Goal: Check status: Check status

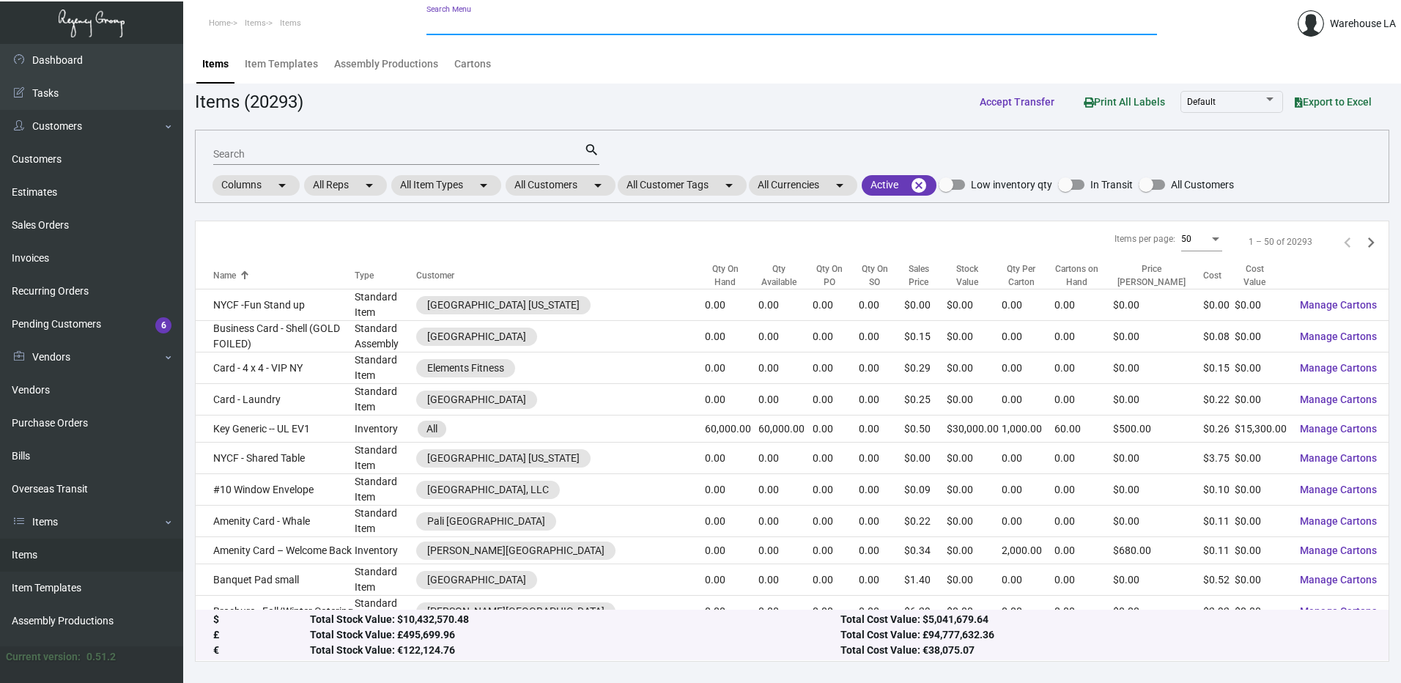
click at [505, 25] on input "Search Menu" at bounding box center [792, 24] width 731 height 12
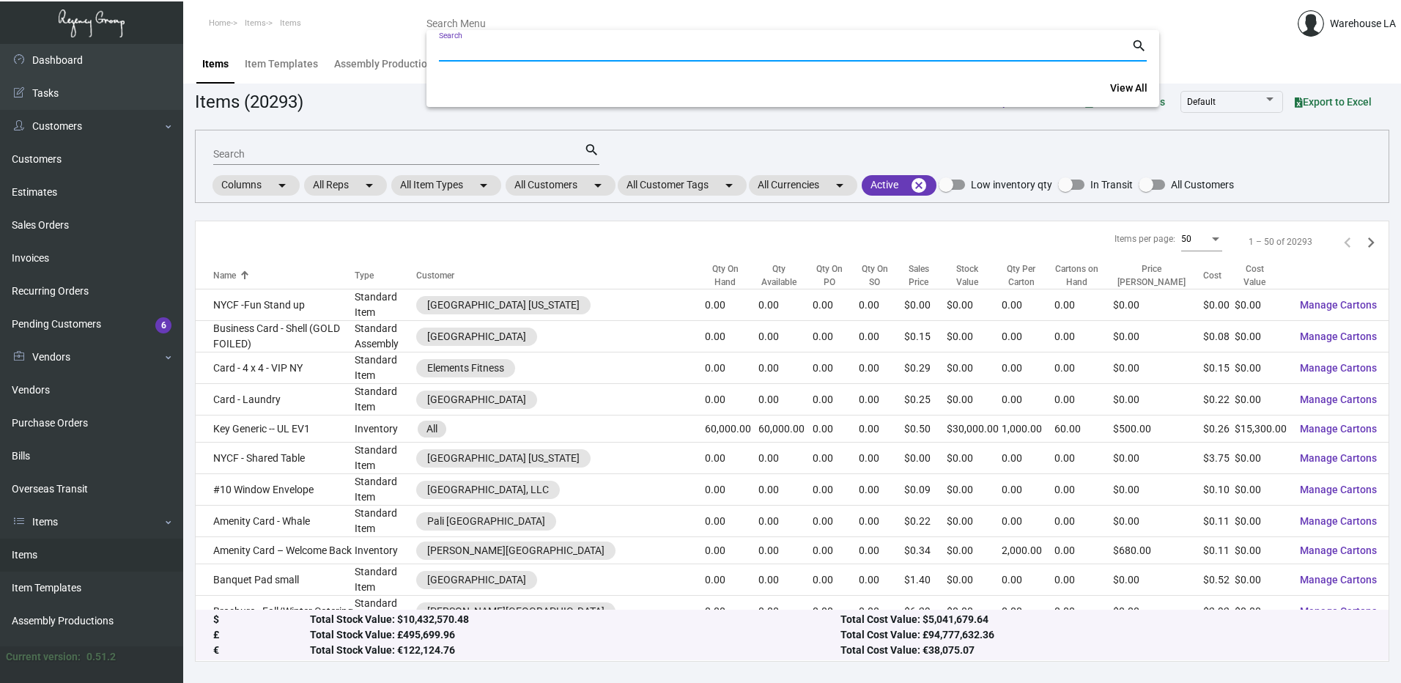
paste input "163438"
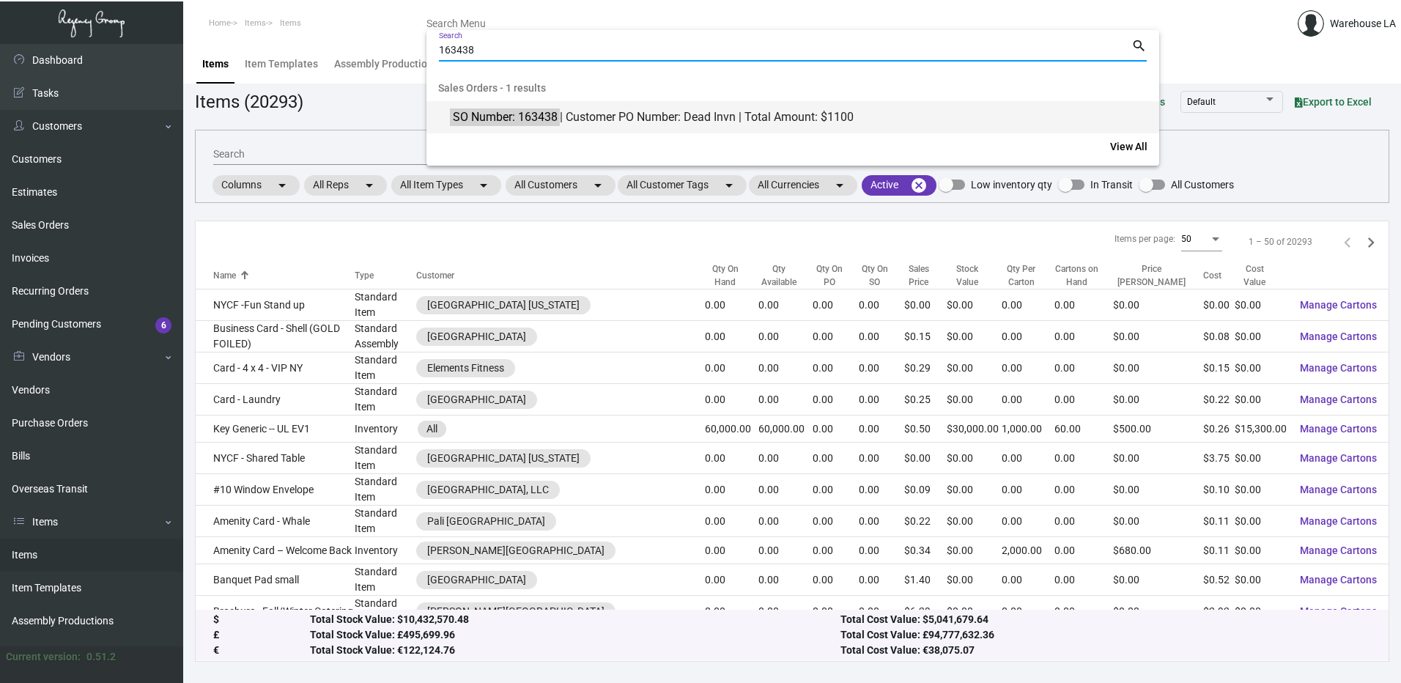
type input "163438"
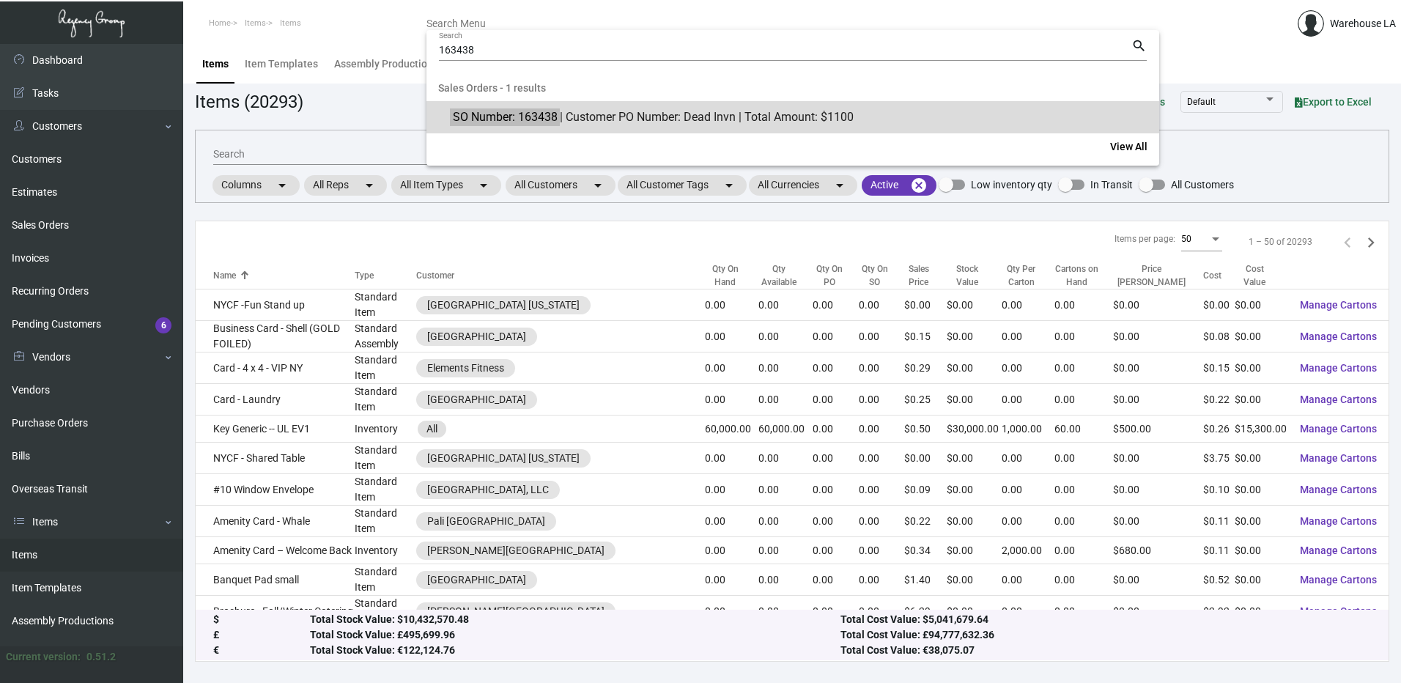
click at [500, 122] on mark "SO Number: 163438" at bounding box center [504, 117] width 109 height 18
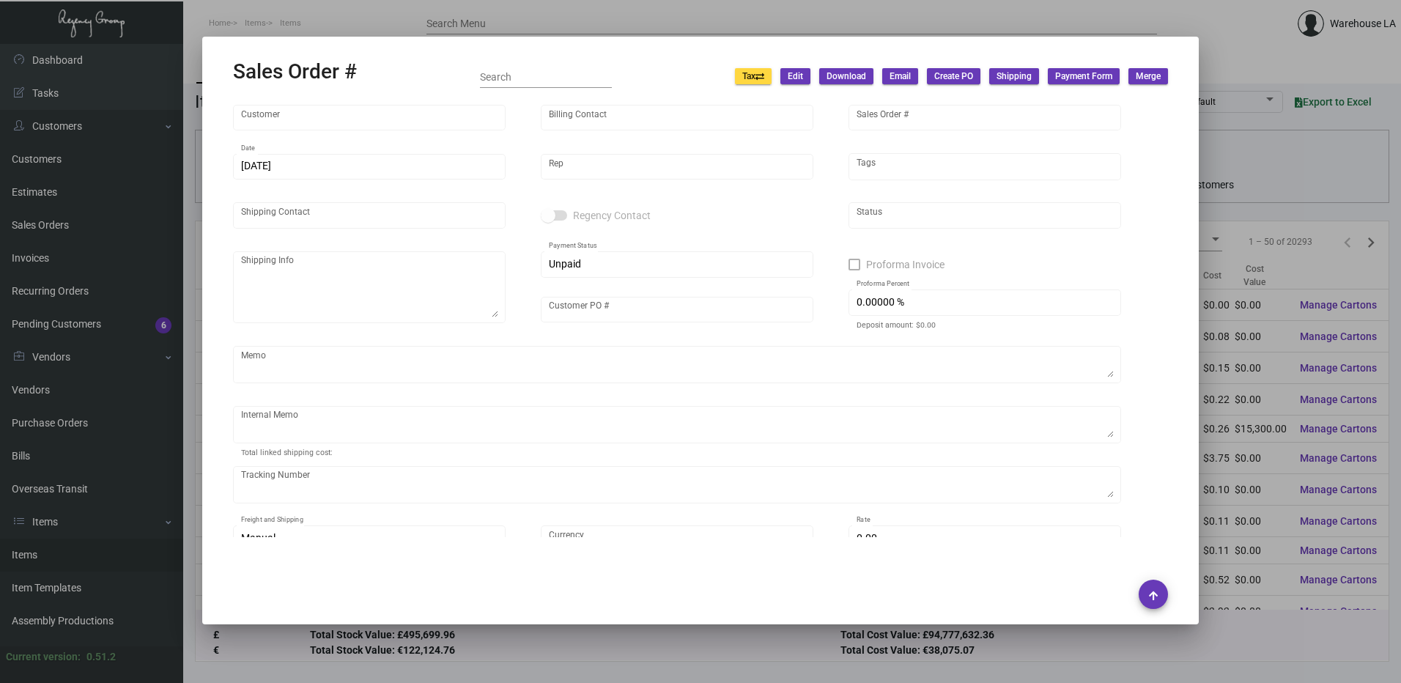
type input "Peninsula [PERSON_NAME][GEOGRAPHIC_DATA]"
type input "[PERSON_NAME]"
type input "163438"
type input "[DATE]"
type input "[PERSON_NAME]"
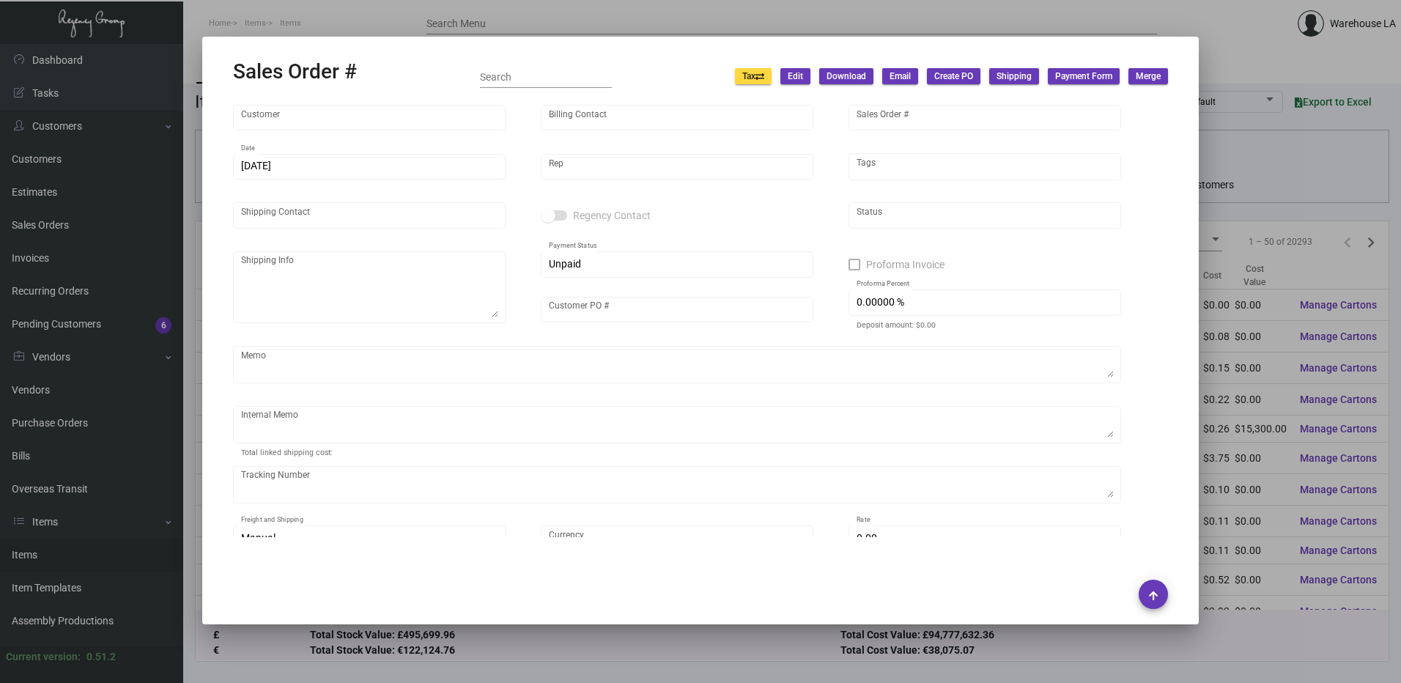
type input "[PERSON_NAME]"
type textarea "Peninsula [PERSON_NAME][GEOGRAPHIC_DATA] - [PERSON_NAME] [STREET_ADDRESS][PERSO…"
type input "Dead Invn"
type input "United States Dollar $"
type input "$ 0.00"
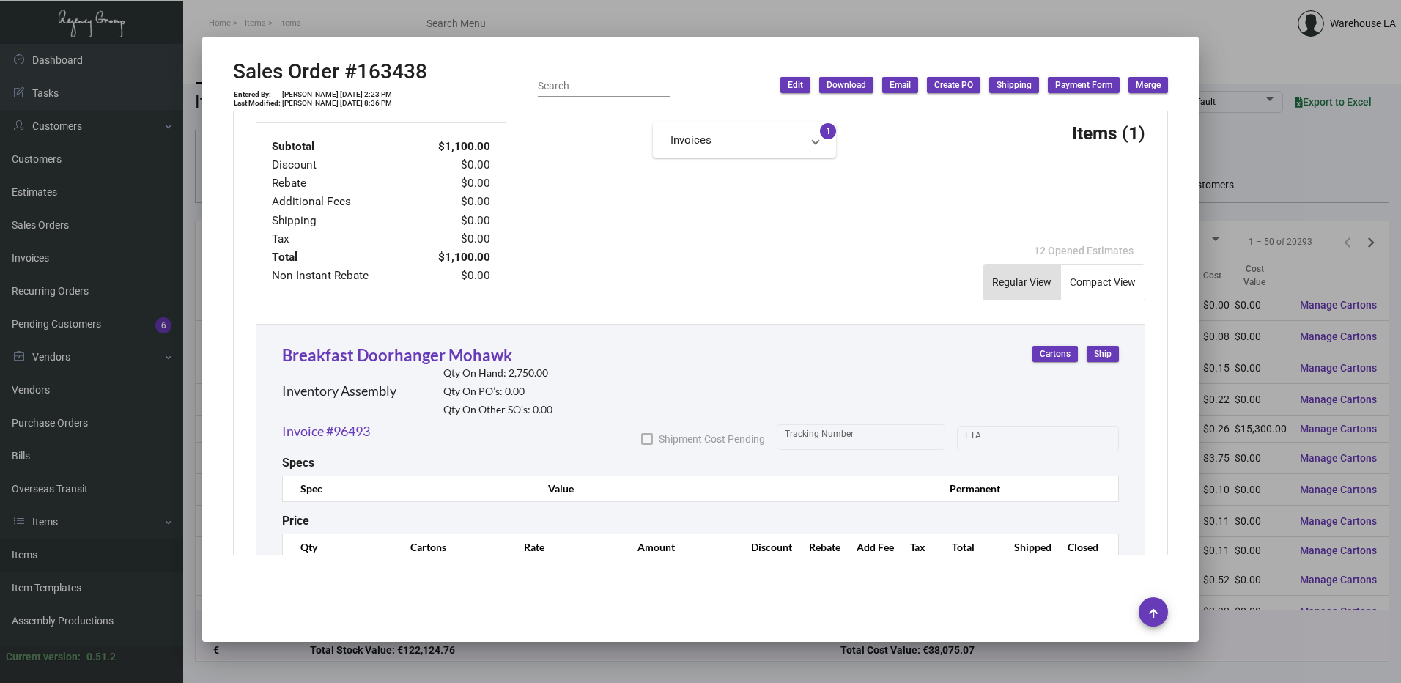
scroll to position [667, 0]
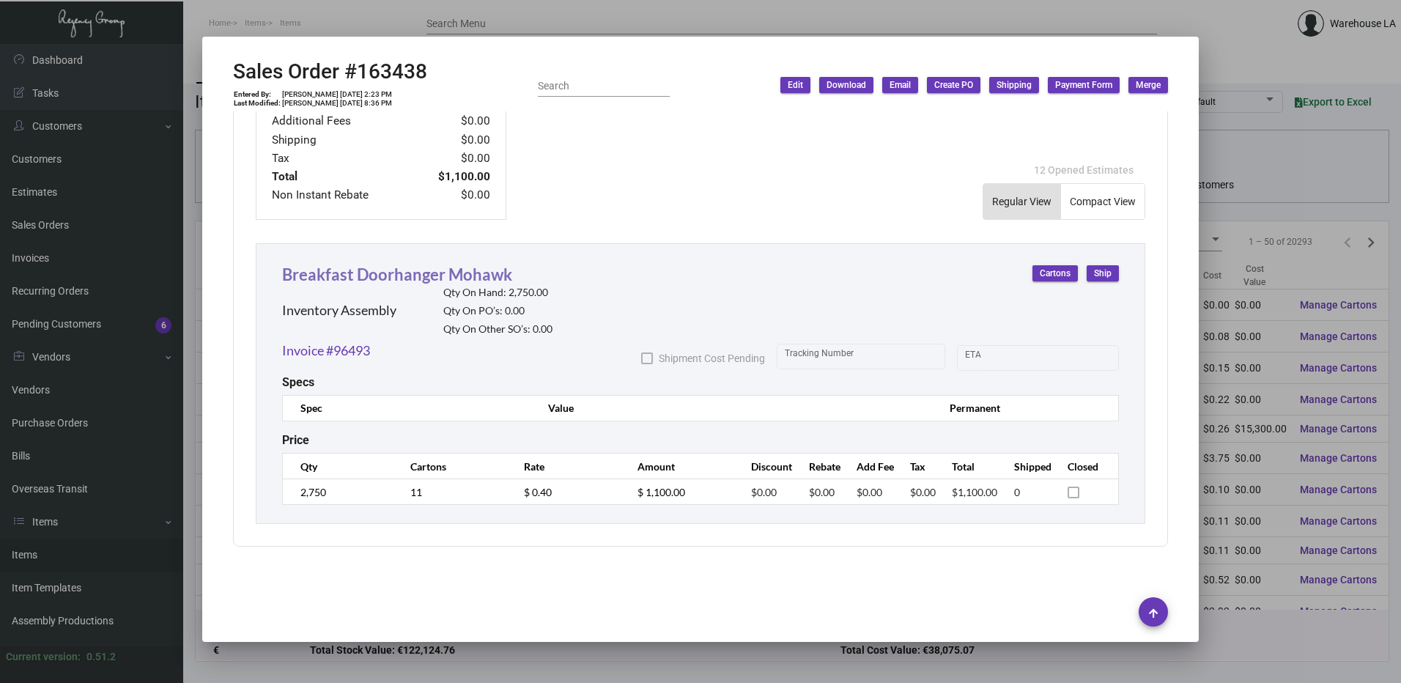
click at [436, 281] on link "Breakfast Doorhanger Mohawk" at bounding box center [397, 275] width 230 height 20
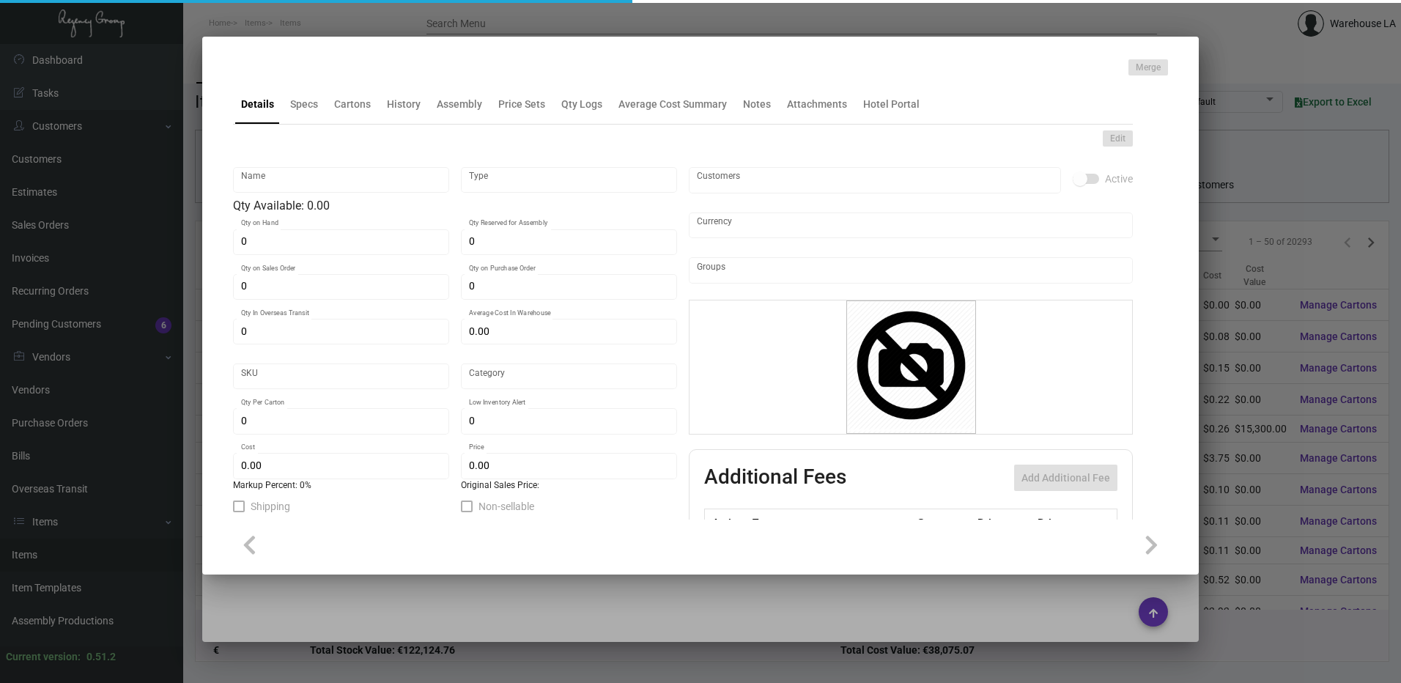
type input "Breakfast Doorhanger Mohawk"
type input "Inventory Assembly"
type input "2,750"
type input "$ 0.00"
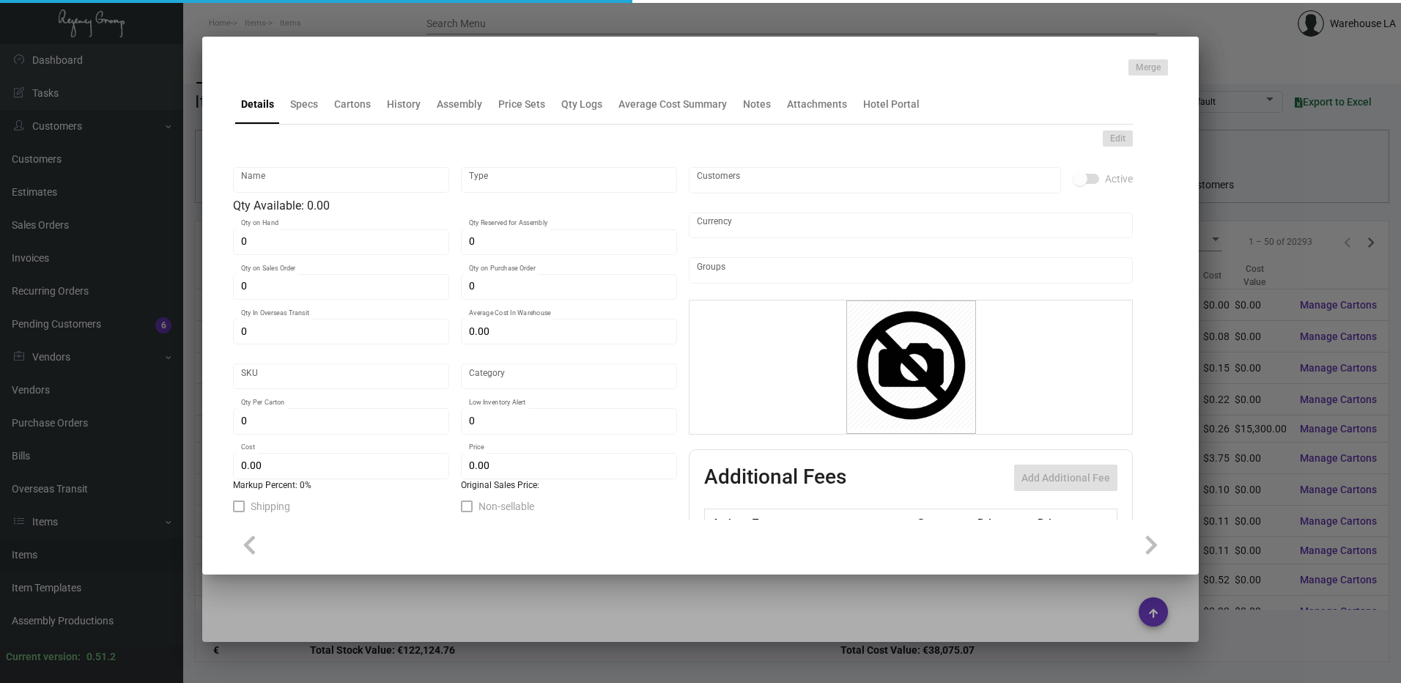
type input "2561"
type input "Standard"
type input "250"
type input "$ 0.11733"
type input "$ 0.40"
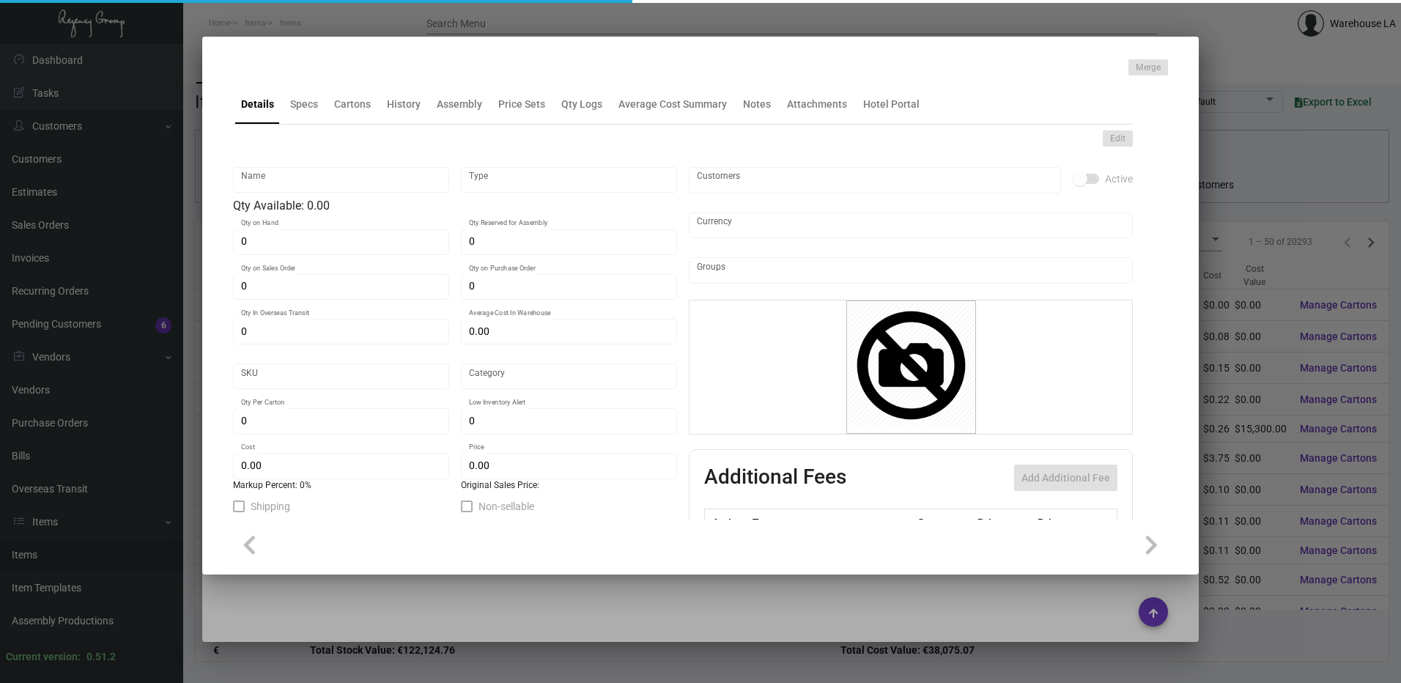
type textarea "Breakfast Door Knob Hanger Size: 8.125 x 12.875, Ink 1/1 Black, Custom die cut …"
checkbox input "true"
type input "United States Dollar $"
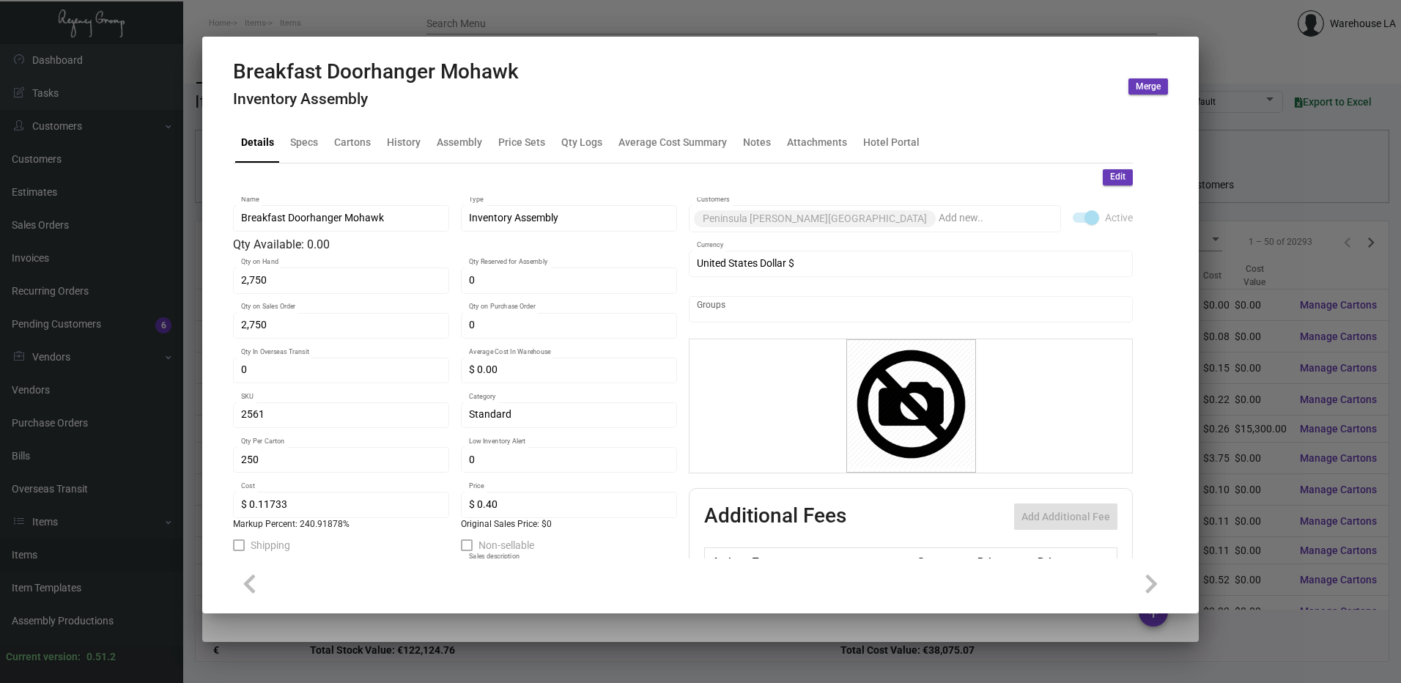
click at [1110, 176] on span "Edit" at bounding box center [1117, 177] width 15 height 12
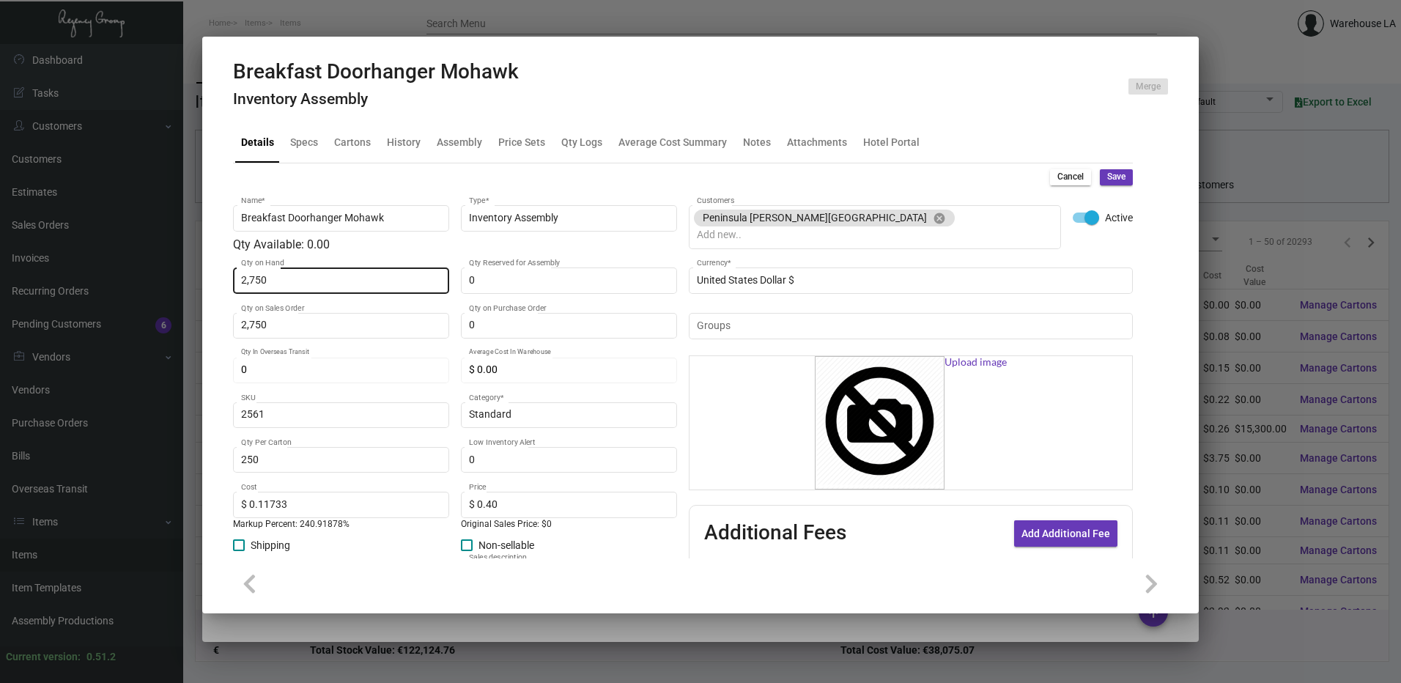
click at [426, 291] on div "2,750 Qty on Hand" at bounding box center [341, 279] width 201 height 29
type input "0"
click at [1112, 170] on button "Save" at bounding box center [1116, 177] width 33 height 16
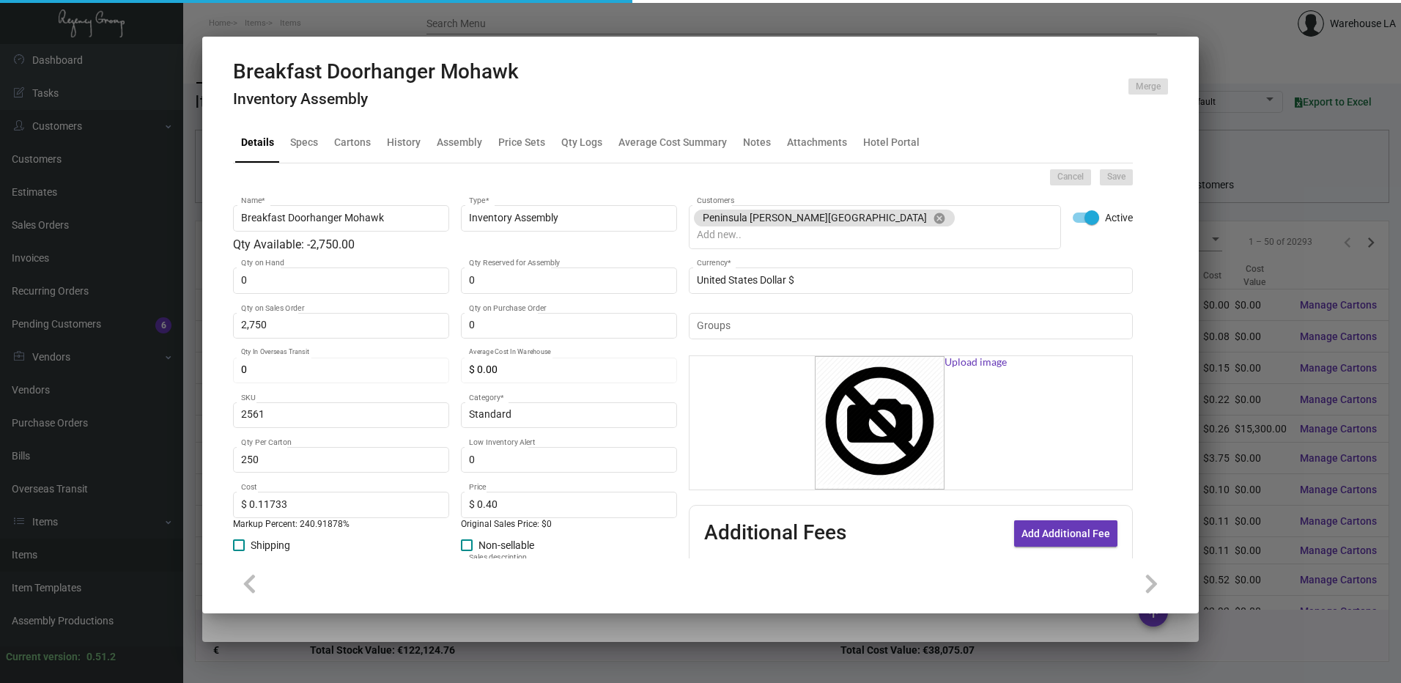
type input "0"
type input "$ 0.00"
checkbox input "false"
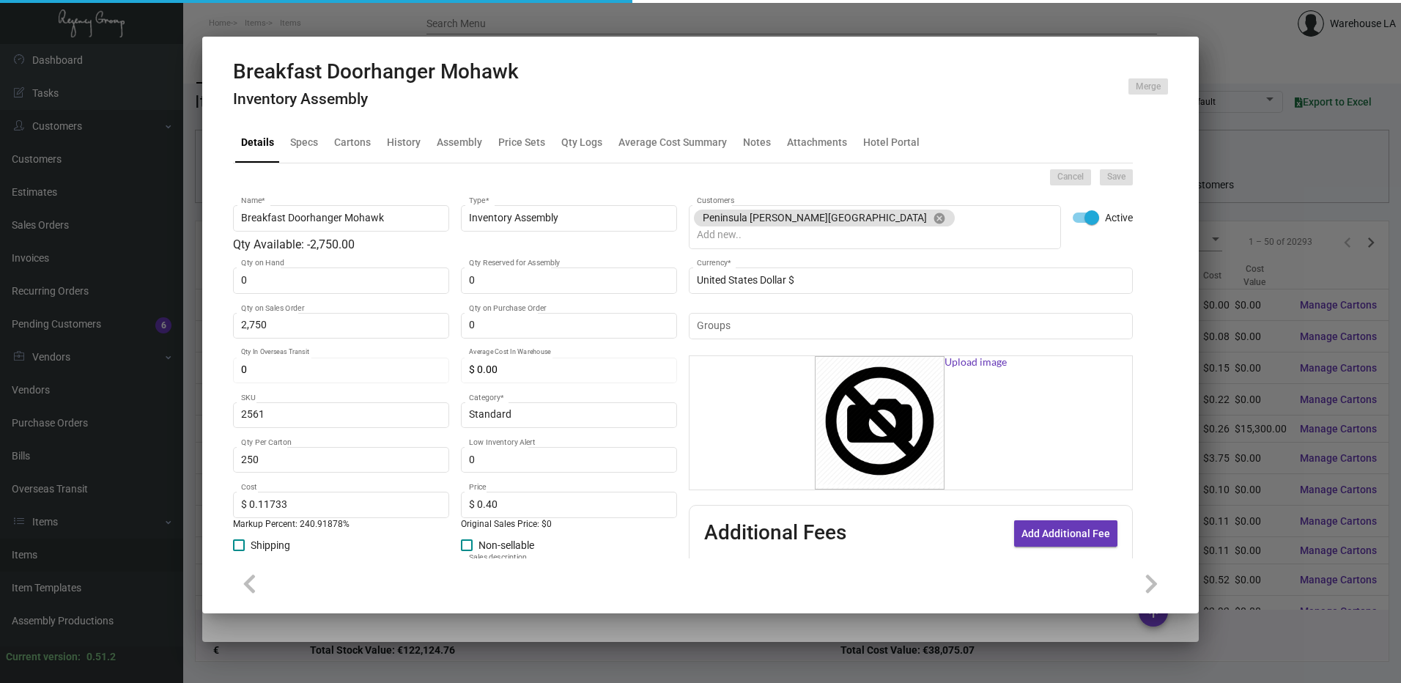
checkbox input "false"
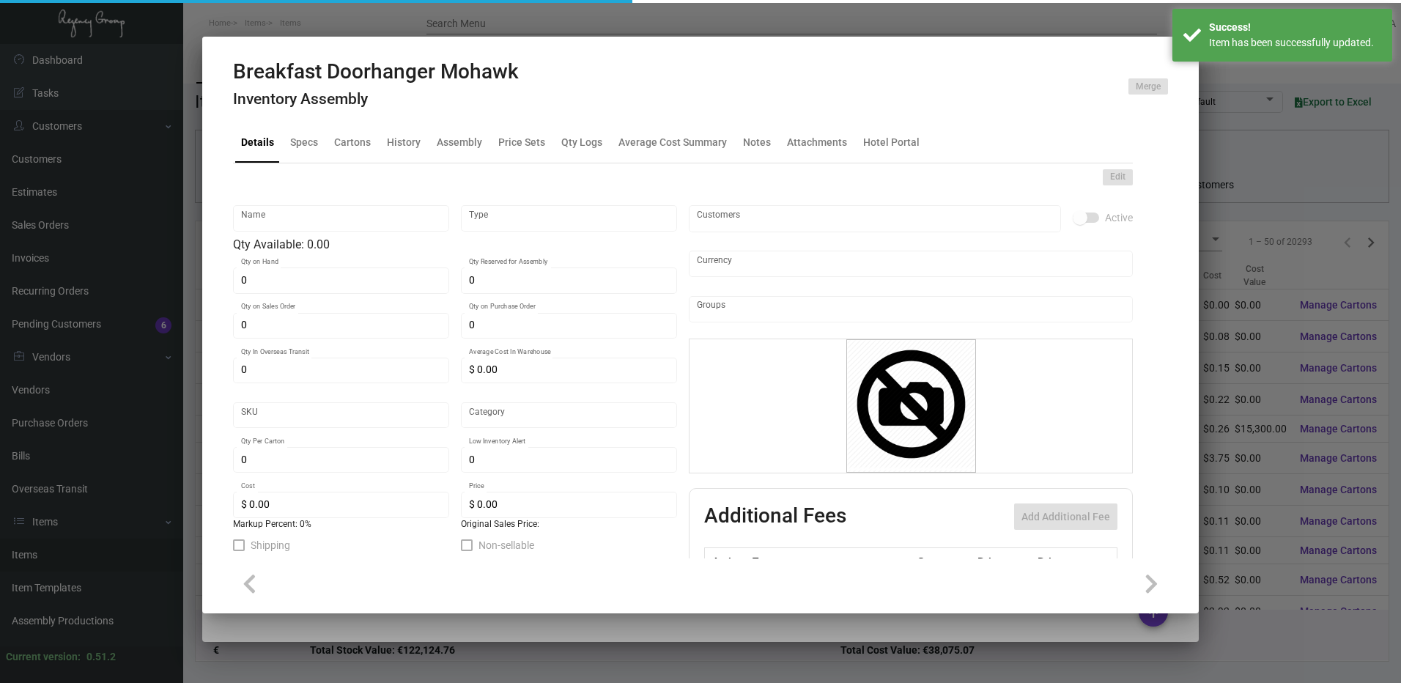
type input "Breakfast Doorhanger Mohawk"
type input "Inventory Assembly"
type input "2,750"
type input "2561"
type input "Standard"
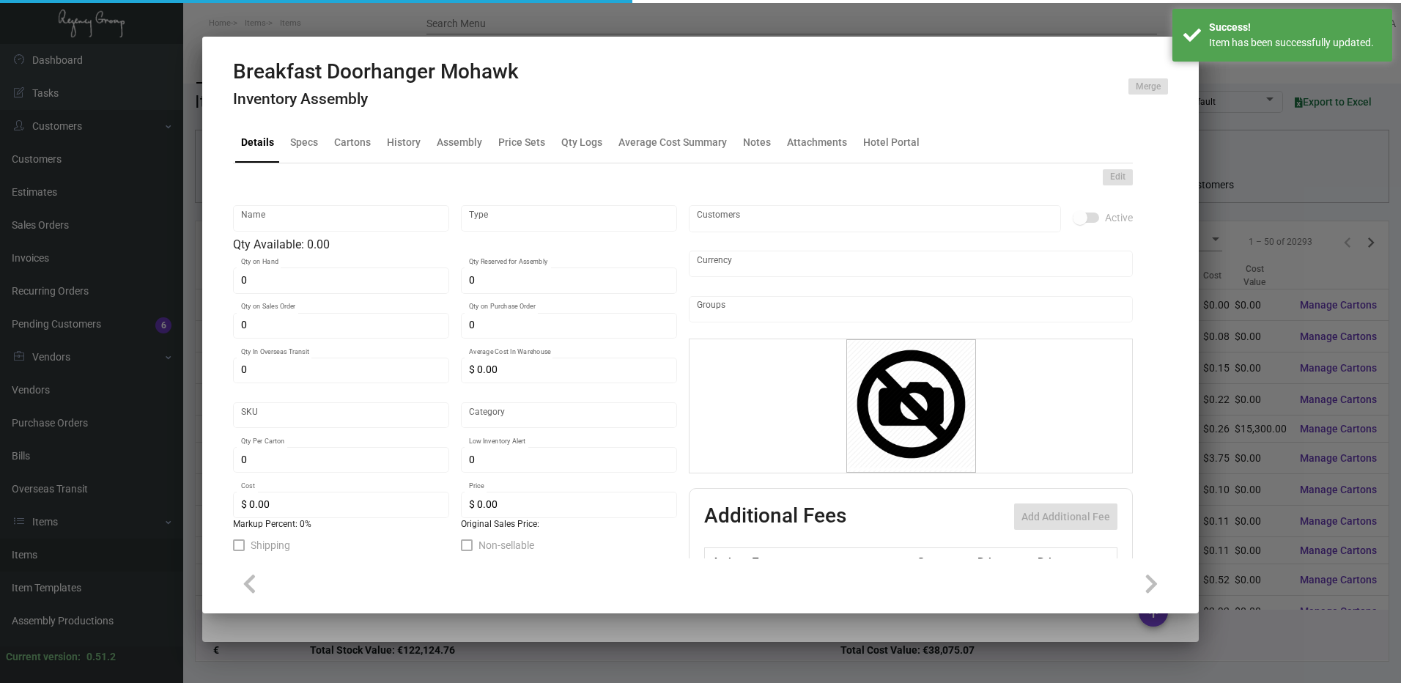
type input "250"
type input "$ 0.11733"
type input "$ 0.40"
type textarea "Breakfast Door Knob Hanger Size: 8.125 x 12.875, Ink 1/1 Black, Custom die cut …"
checkbox input "true"
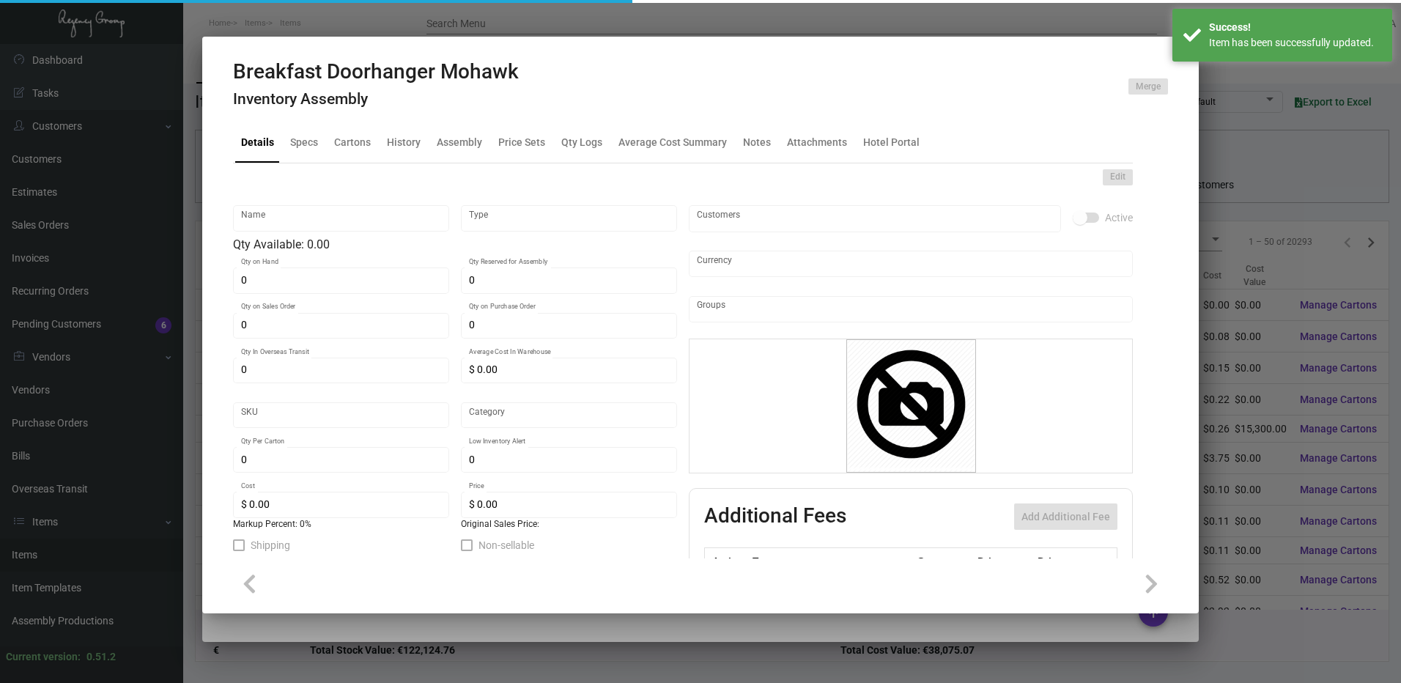
checkbox input "true"
type input "United States Dollar $"
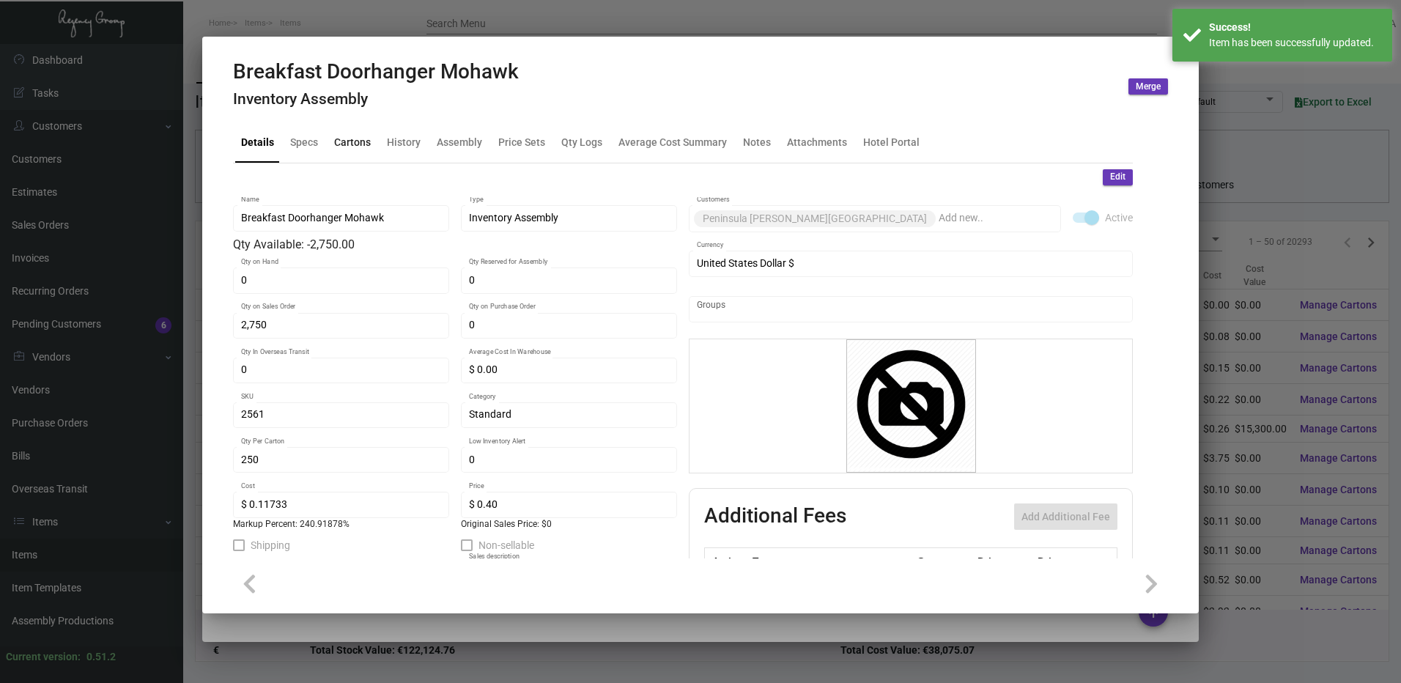
click at [367, 138] on div "Cartons" at bounding box center [352, 142] width 37 height 15
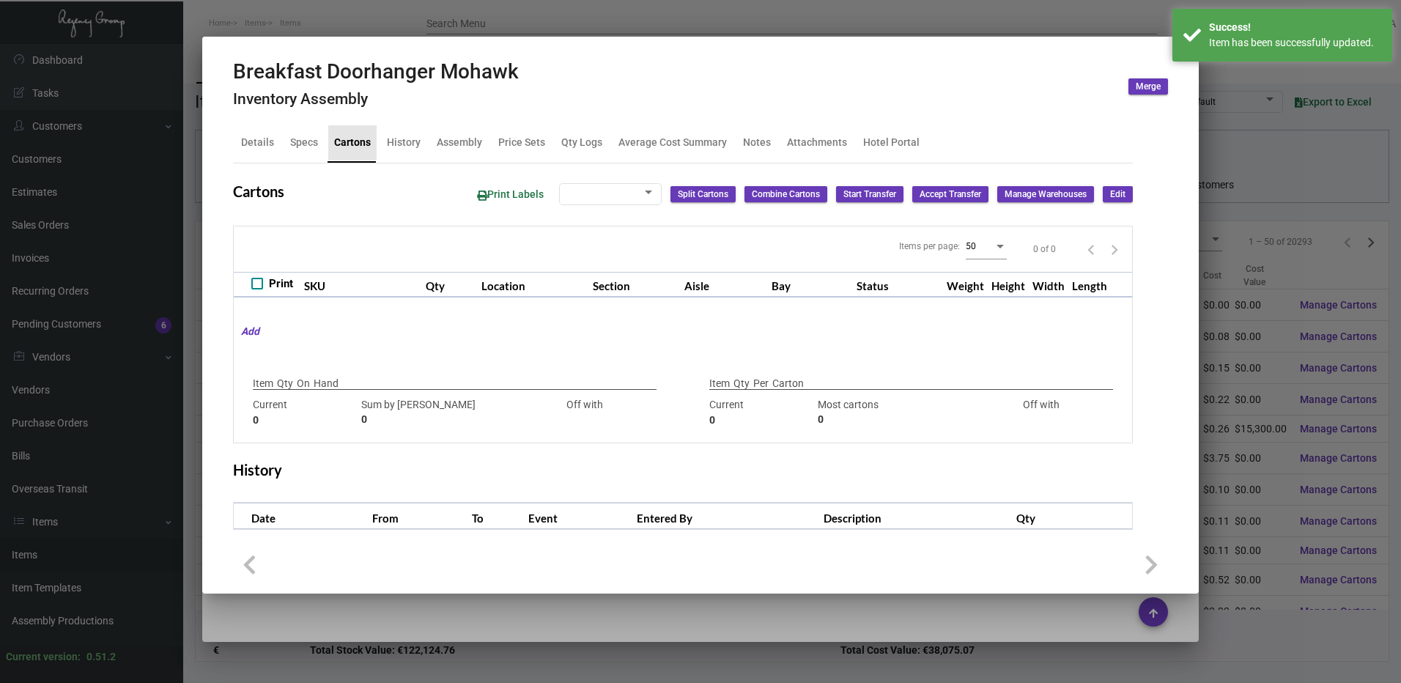
checkbox input "true"
type input "2750"
type input "-2750"
type input "250"
type input "750"
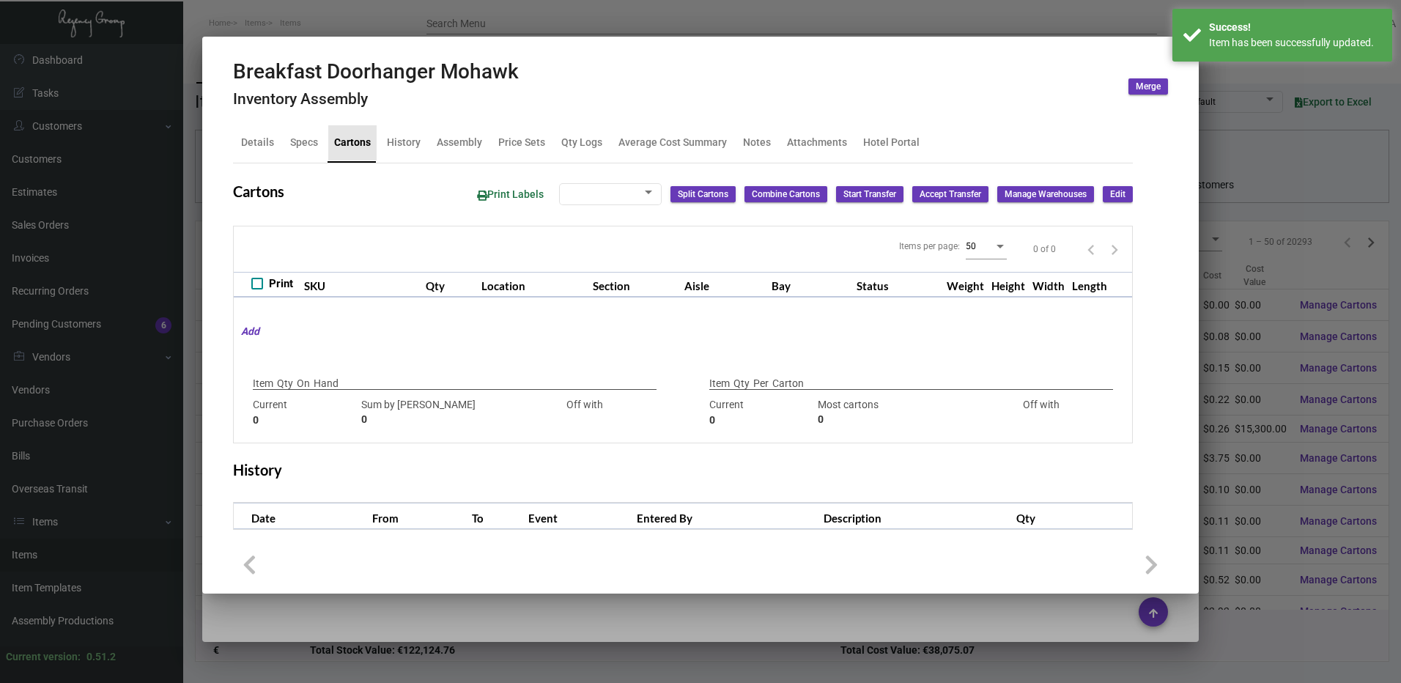
type input "-500"
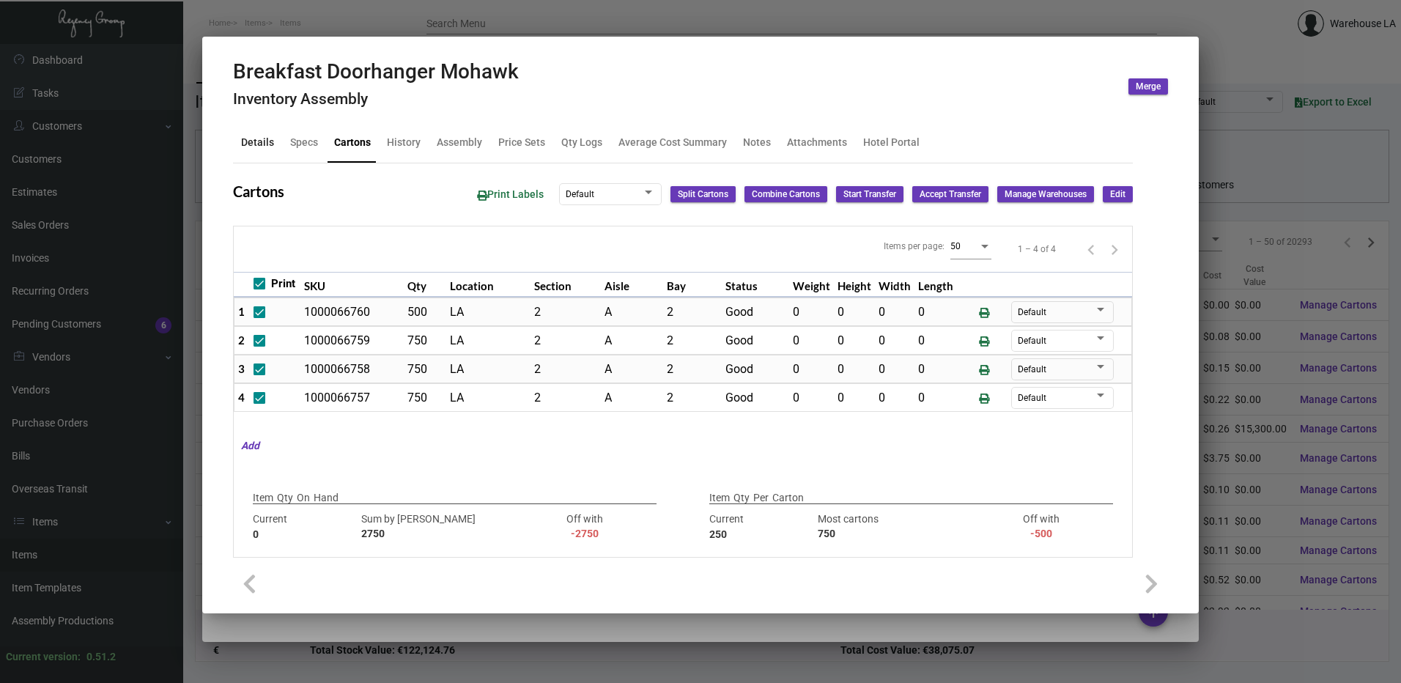
click at [244, 155] on div "Details" at bounding box center [257, 142] width 45 height 35
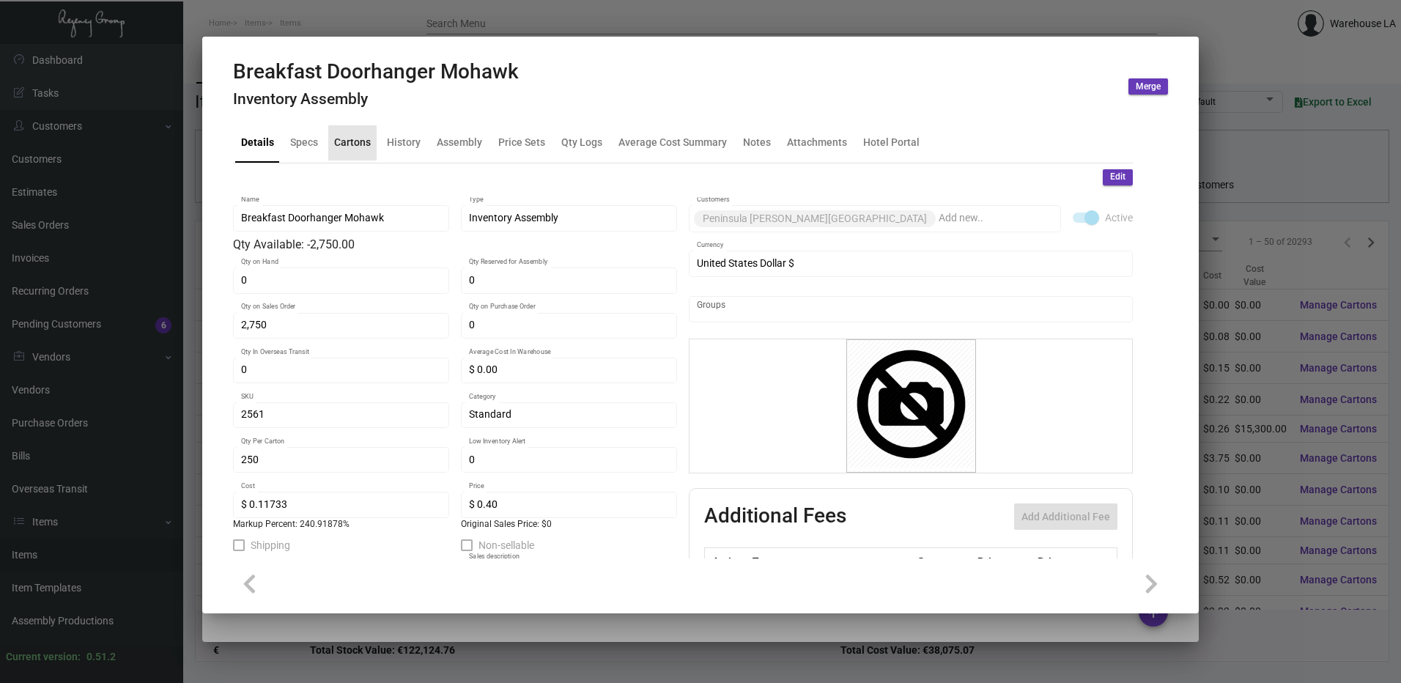
click at [344, 146] on div "Cartons" at bounding box center [352, 142] width 37 height 15
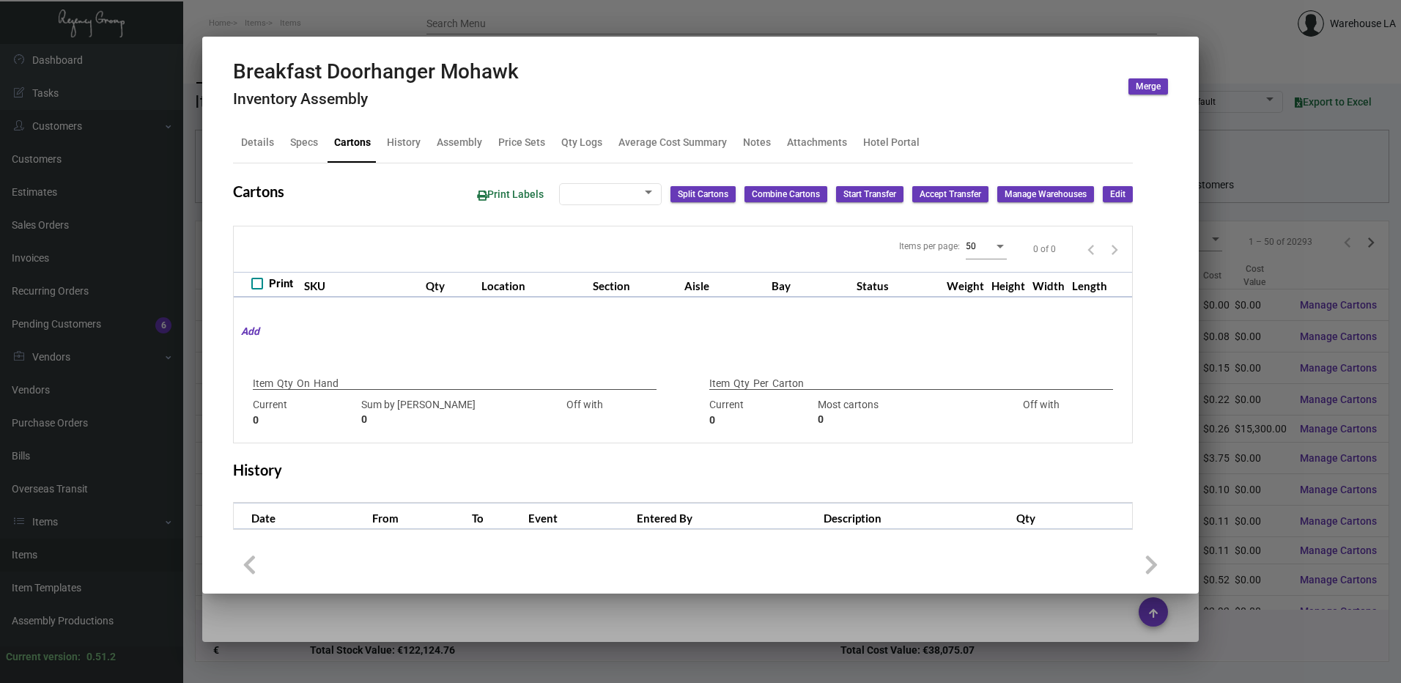
checkbox input "true"
type input "2750"
type input "-2750"
type input "250"
type input "750"
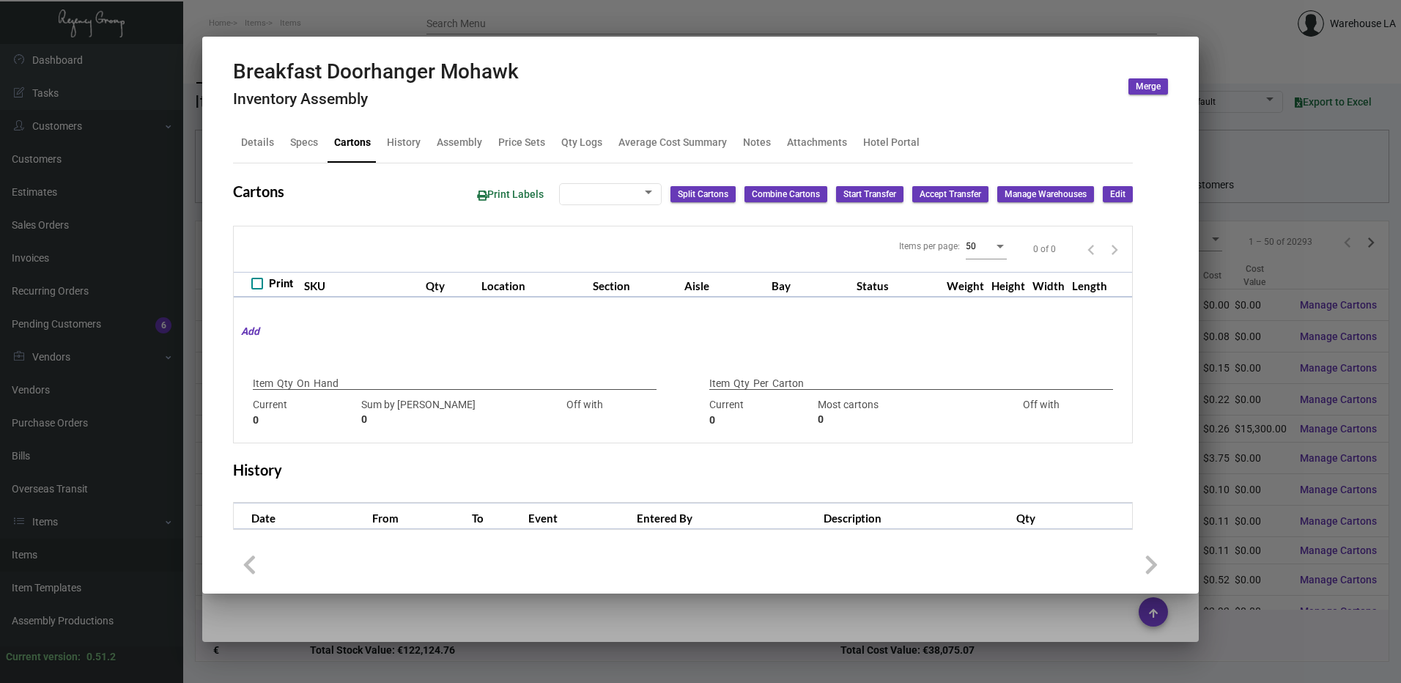
type input "-500"
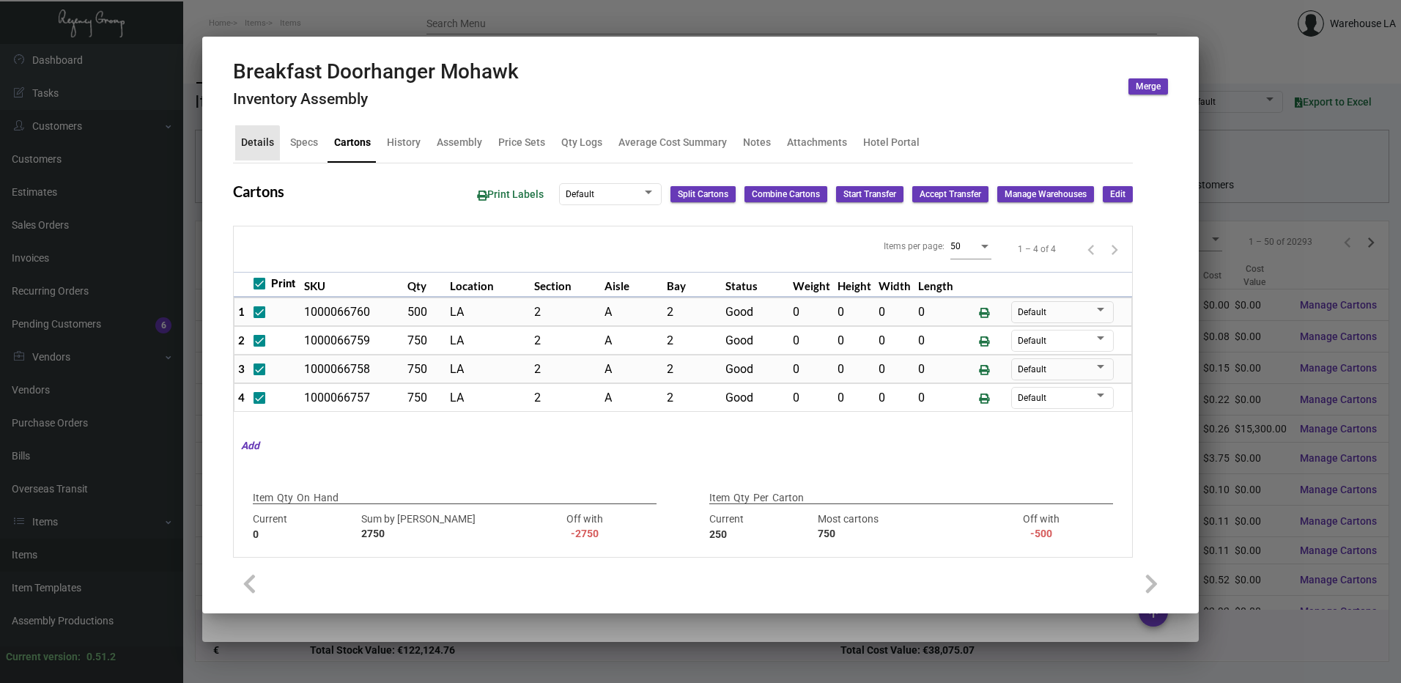
click at [253, 153] on div "Details" at bounding box center [257, 142] width 45 height 35
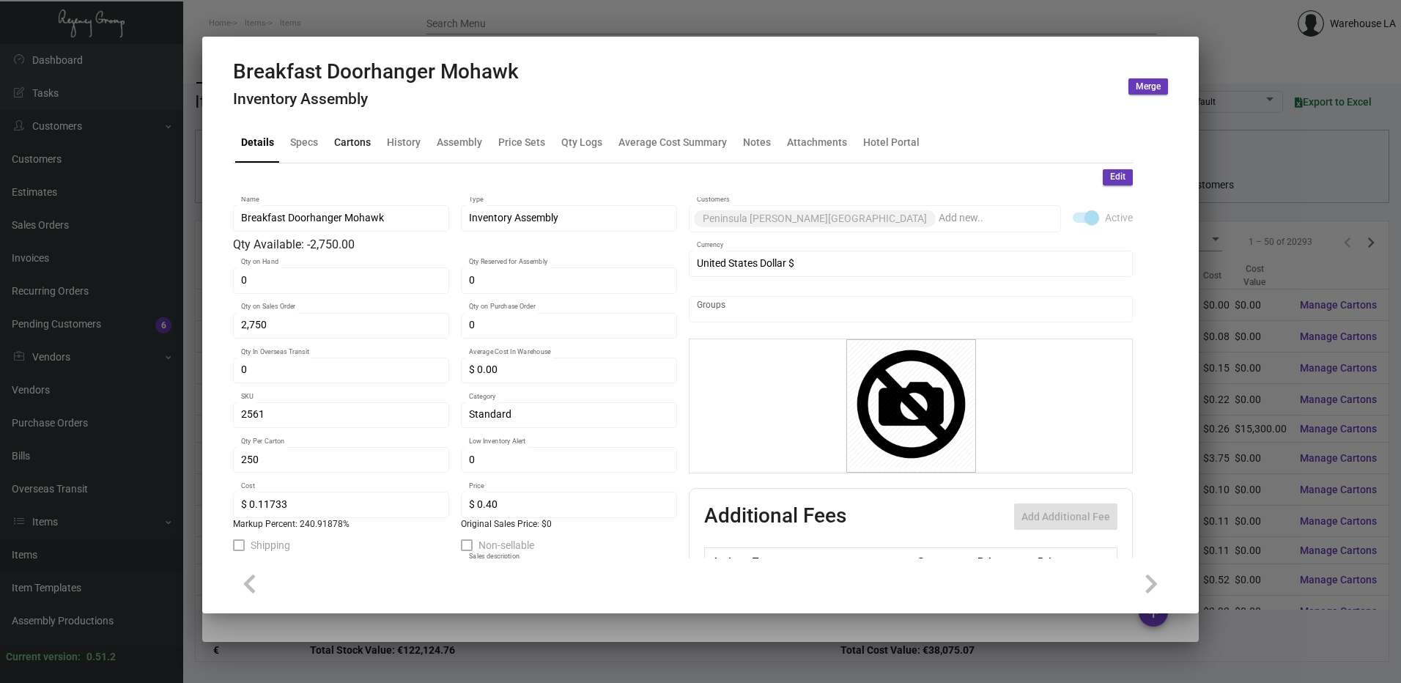
drag, startPoint x: 340, startPoint y: 149, endPoint x: 360, endPoint y: 136, distance: 24.2
click at [352, 140] on div "Cartons" at bounding box center [352, 142] width 37 height 15
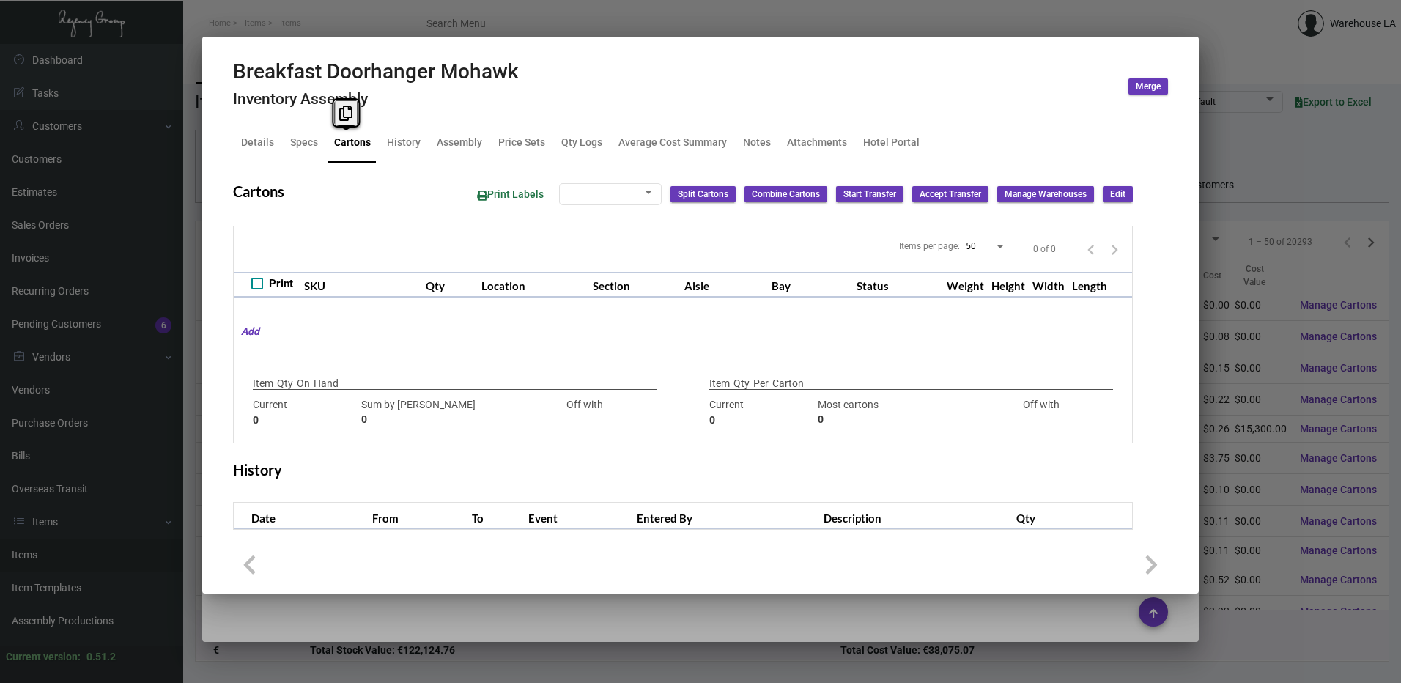
checkbox input "true"
type input "2750"
type input "-2750"
type input "250"
type input "750"
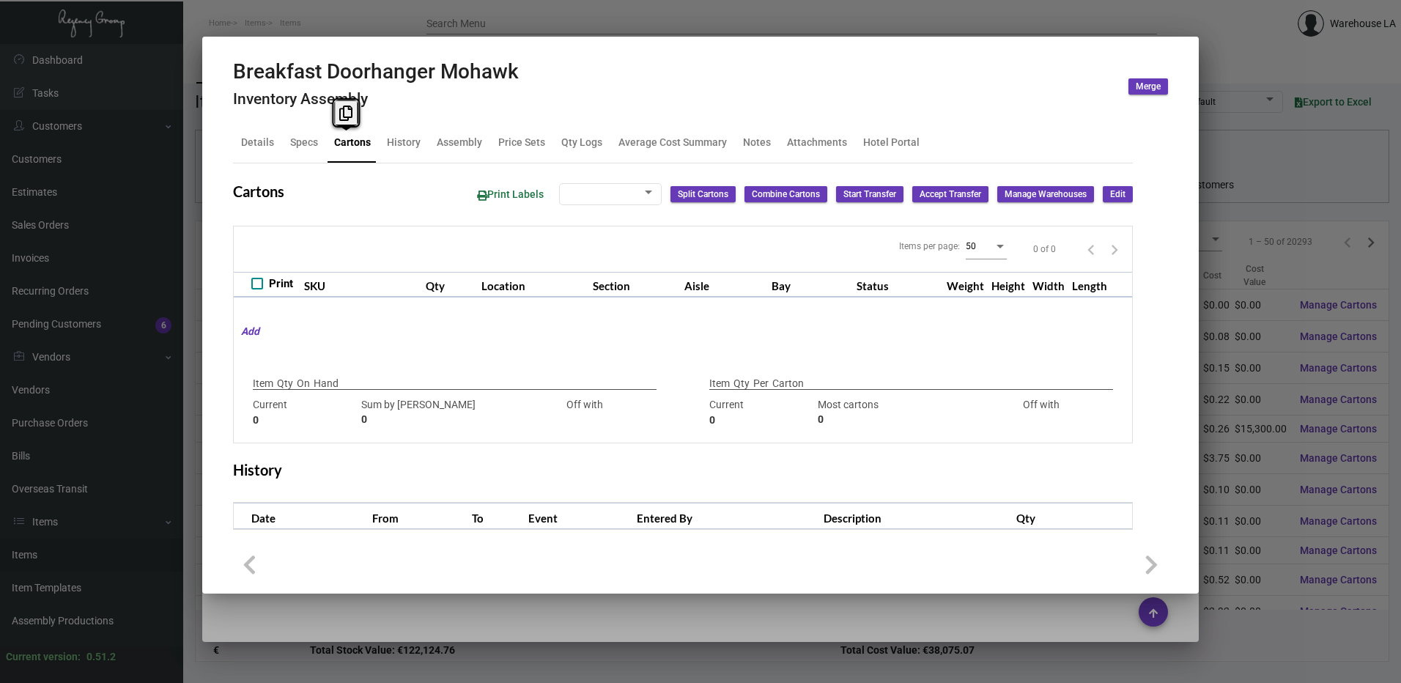
type input "-500"
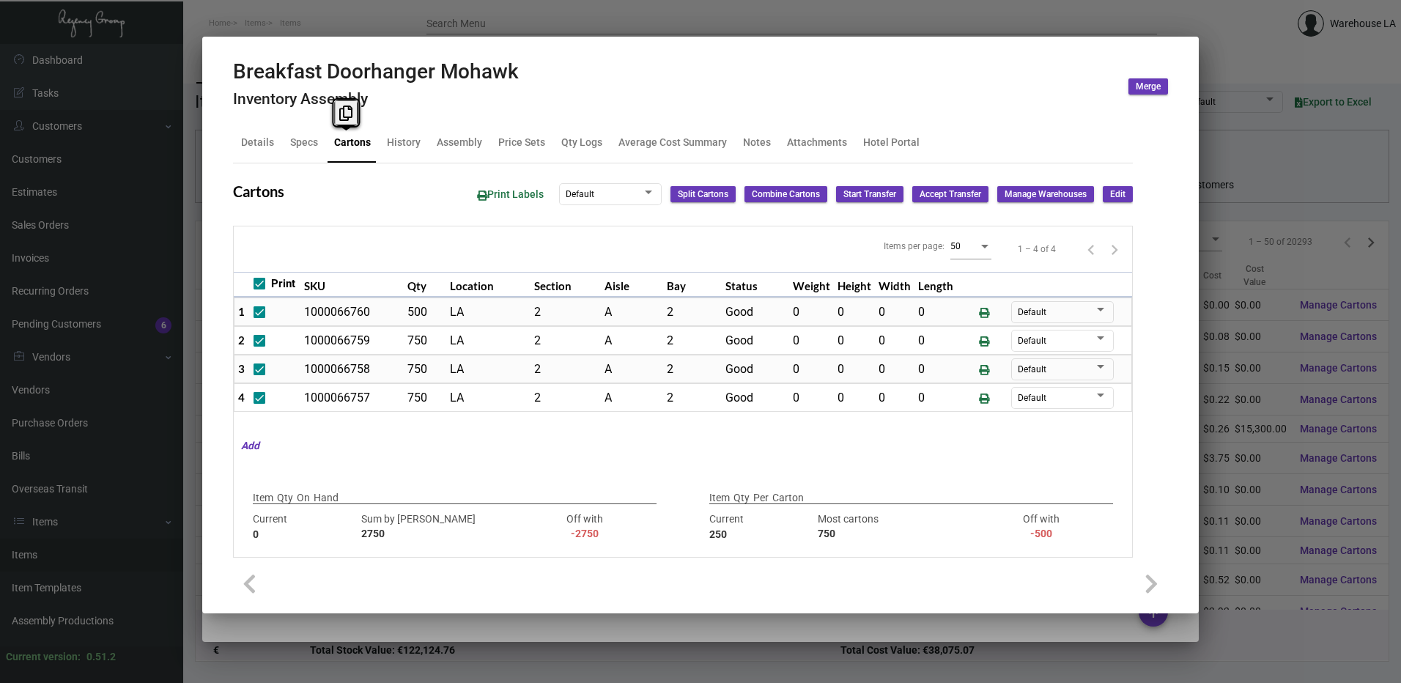
click at [1103, 195] on button "Edit" at bounding box center [1118, 194] width 30 height 16
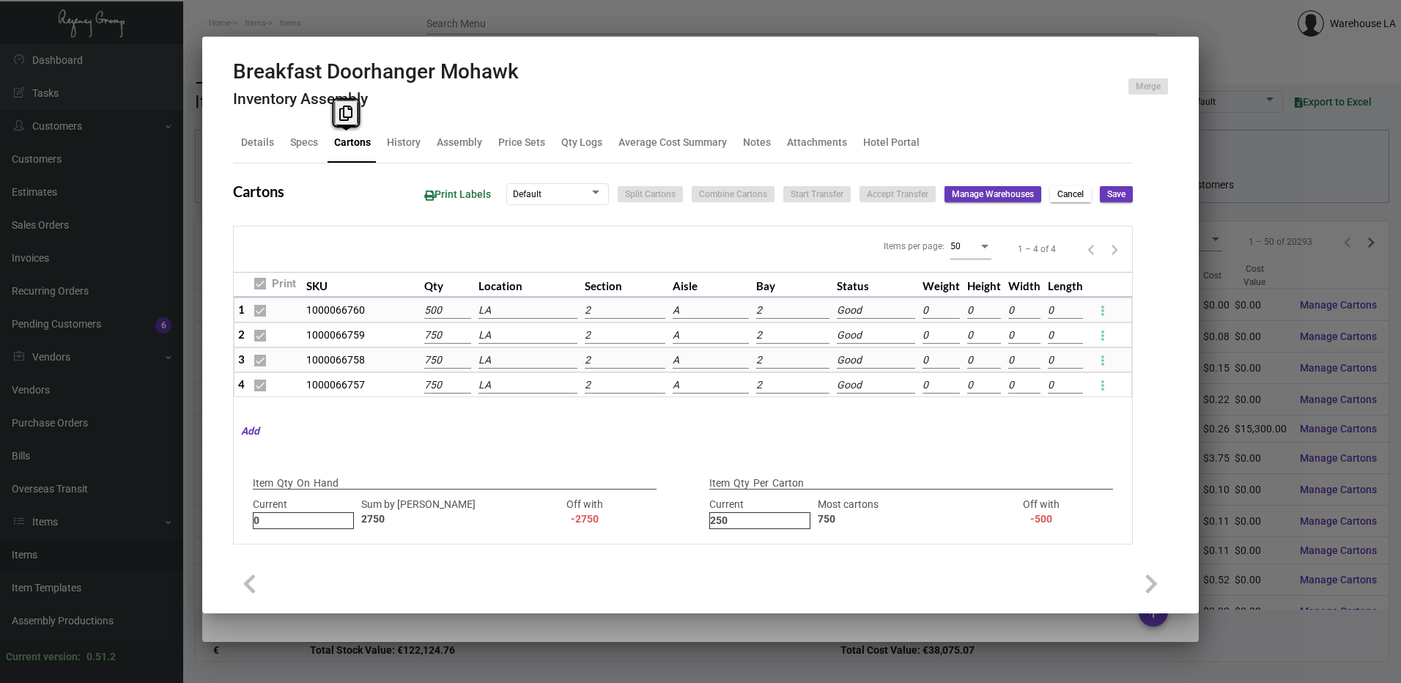
click at [511, 314] on input "LA" at bounding box center [529, 311] width 100 height 16
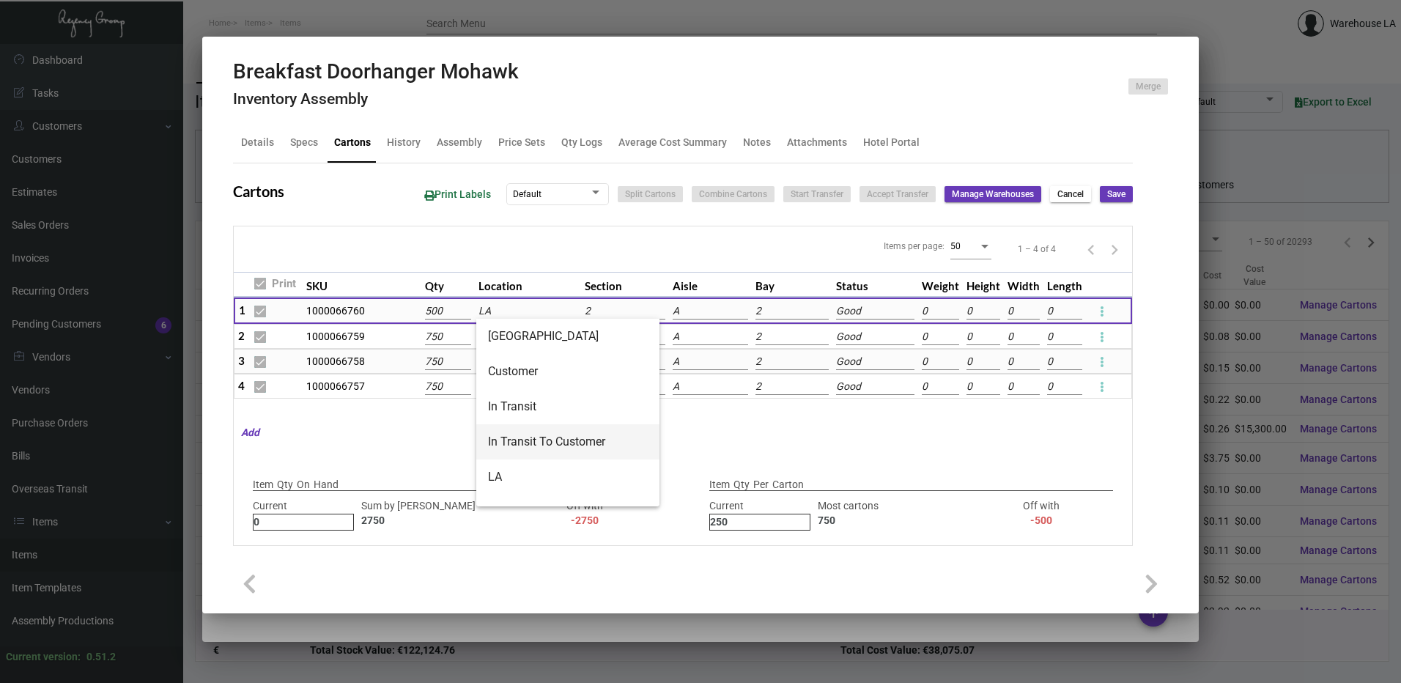
click at [561, 443] on span "In Transit To Customer" at bounding box center [568, 441] width 160 height 35
type input "In Transit To Customer"
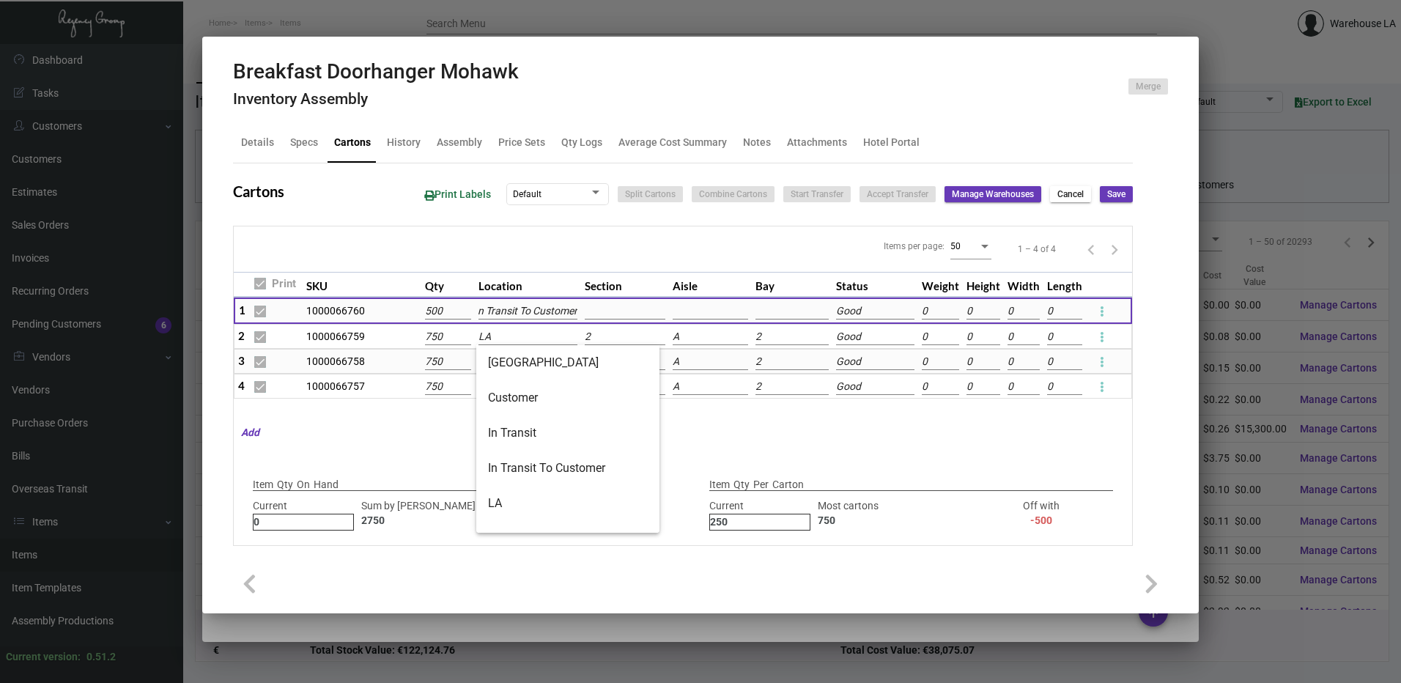
scroll to position [0, 0]
click at [529, 333] on input "LA" at bounding box center [528, 337] width 99 height 16
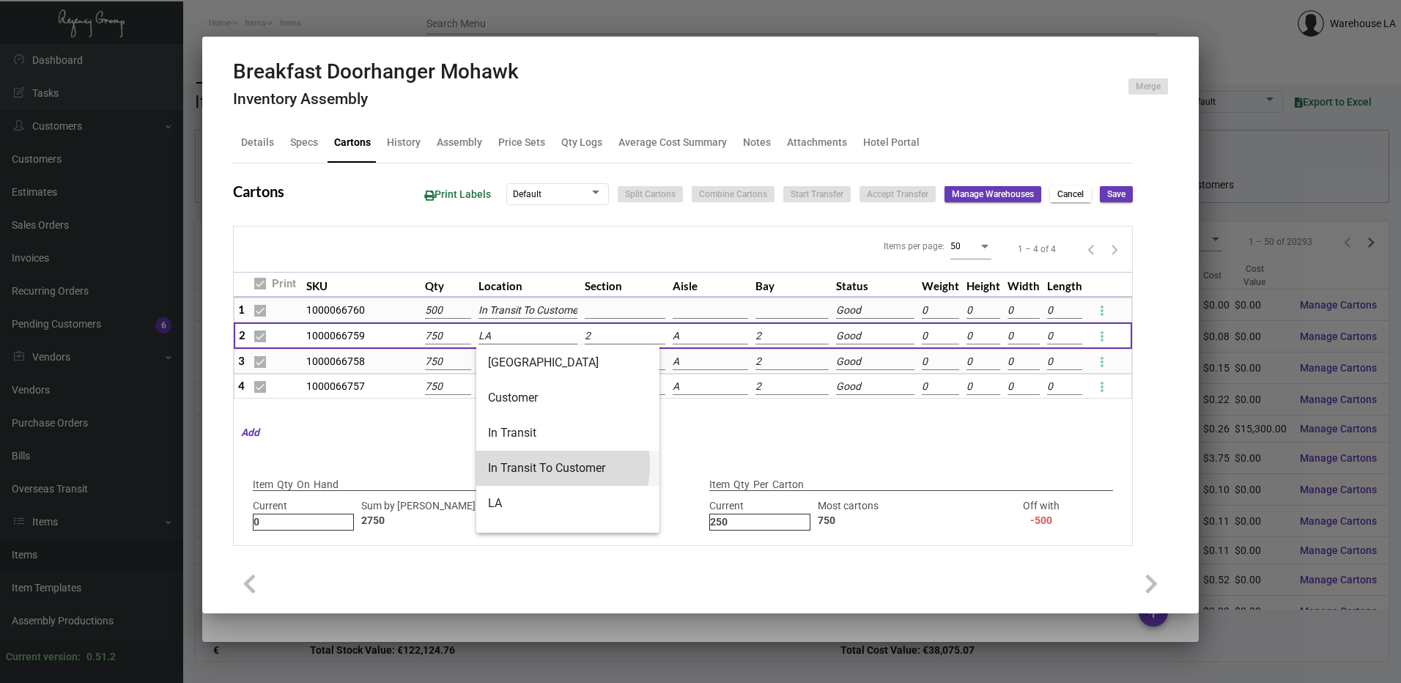
click at [528, 465] on span "In Transit To Customer" at bounding box center [568, 468] width 160 height 35
type input "In Transit To Customer"
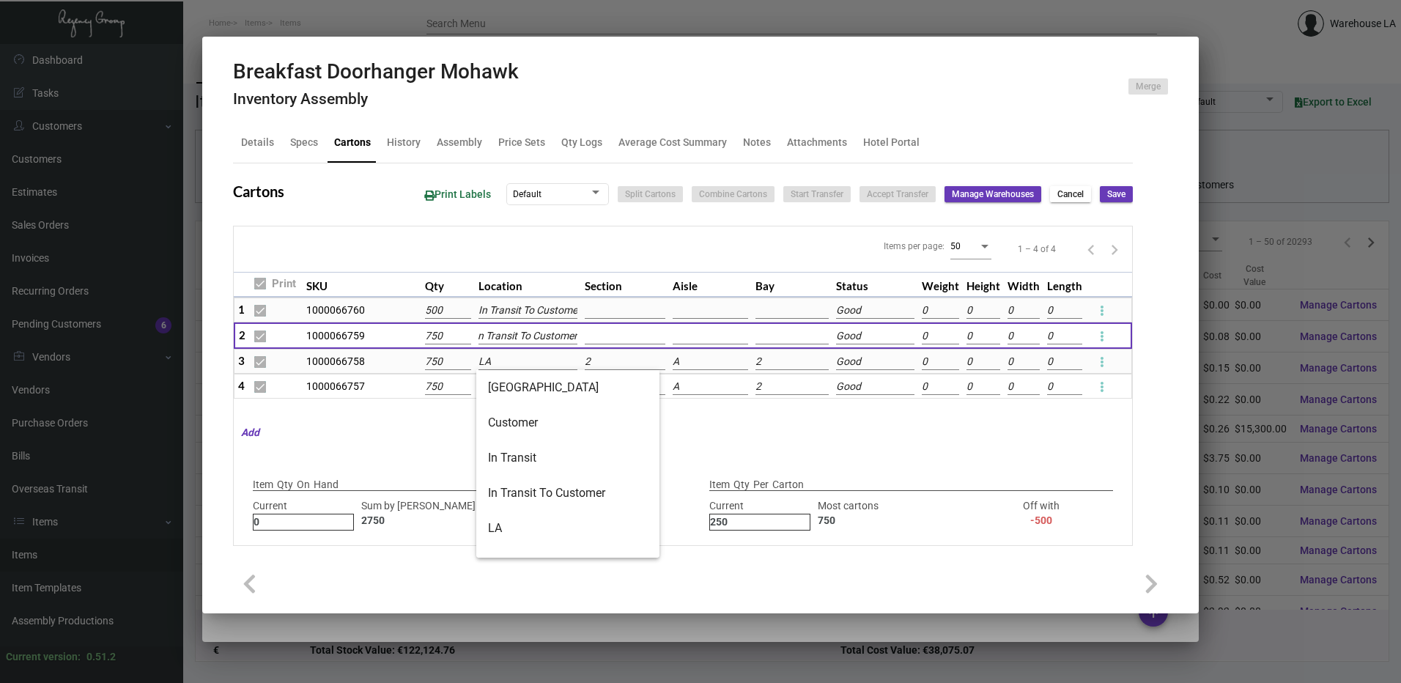
click at [514, 356] on input "LA" at bounding box center [528, 362] width 99 height 16
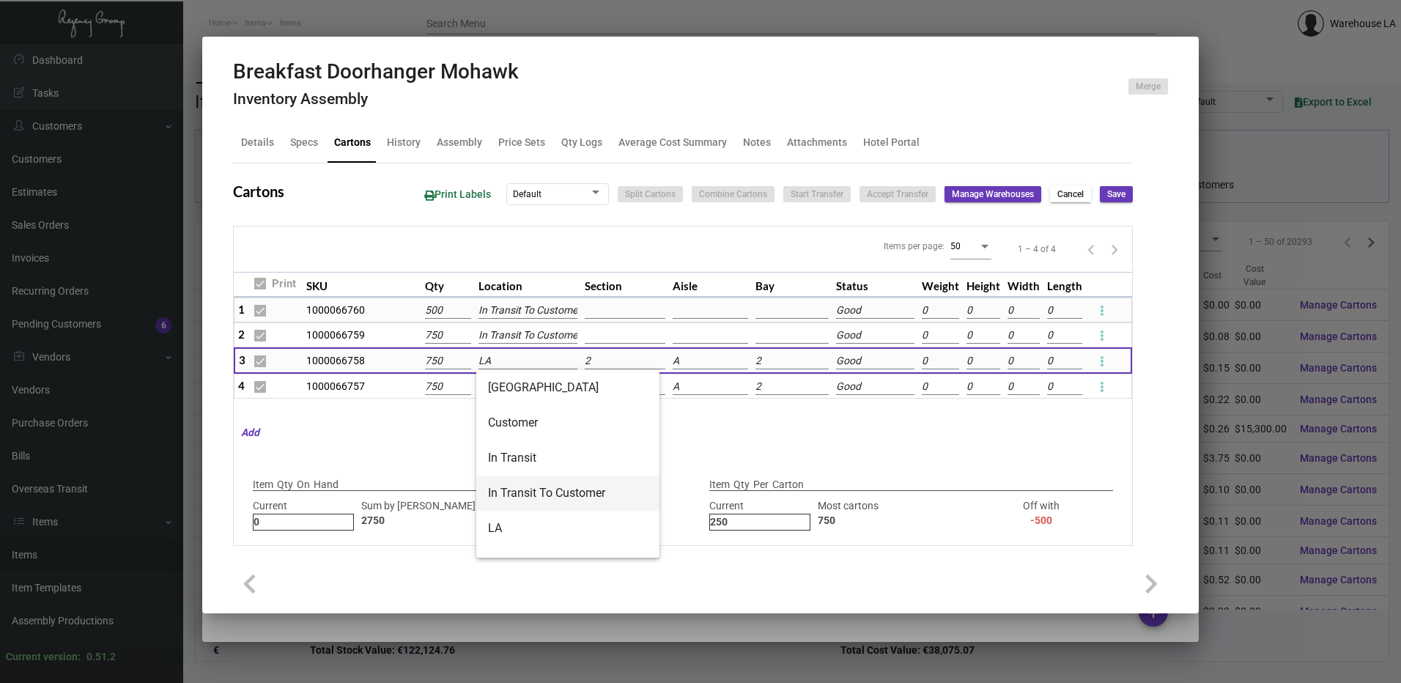
click at [542, 488] on span "In Transit To Customer" at bounding box center [568, 493] width 160 height 35
type input "In Transit To Customer"
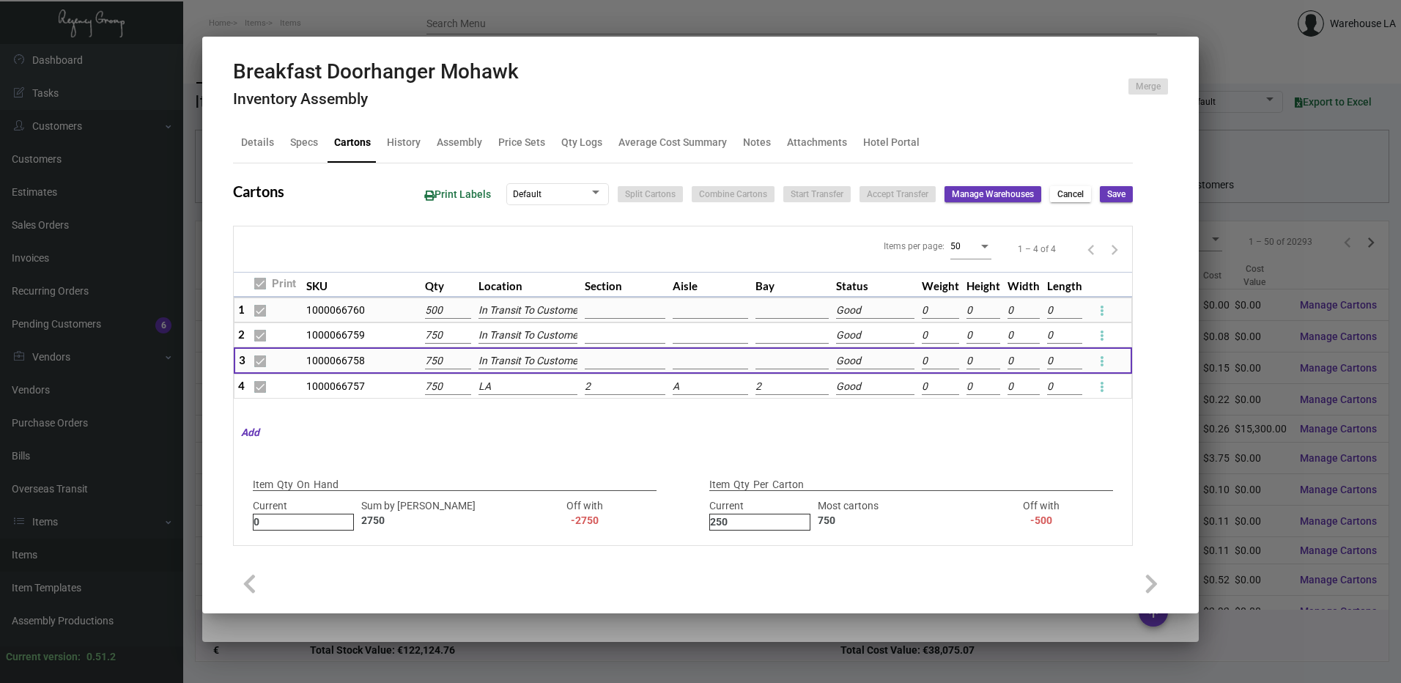
scroll to position [0, 5]
click at [519, 382] on input "LA" at bounding box center [528, 387] width 99 height 16
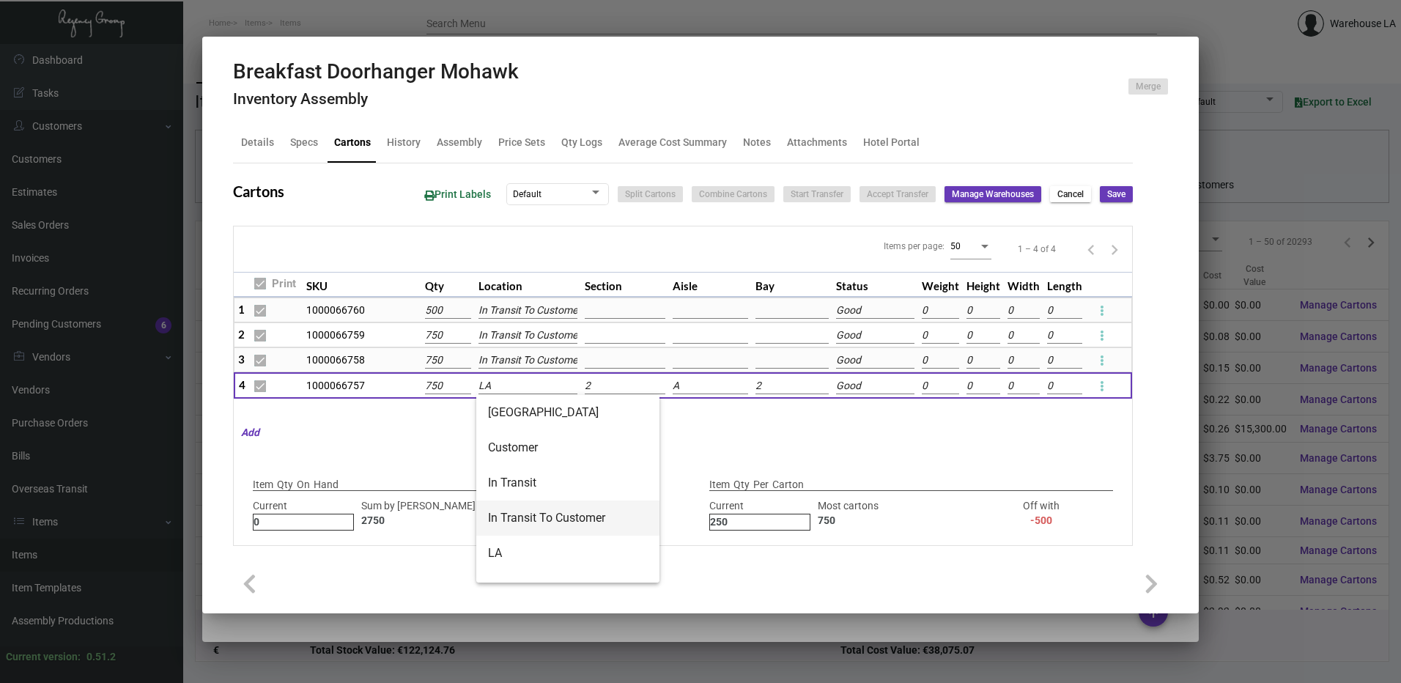
drag, startPoint x: 561, startPoint y: 517, endPoint x: 587, endPoint y: 514, distance: 25.9
click at [562, 517] on span "In Transit To Customer" at bounding box center [568, 518] width 160 height 35
type input "In Transit To Customer"
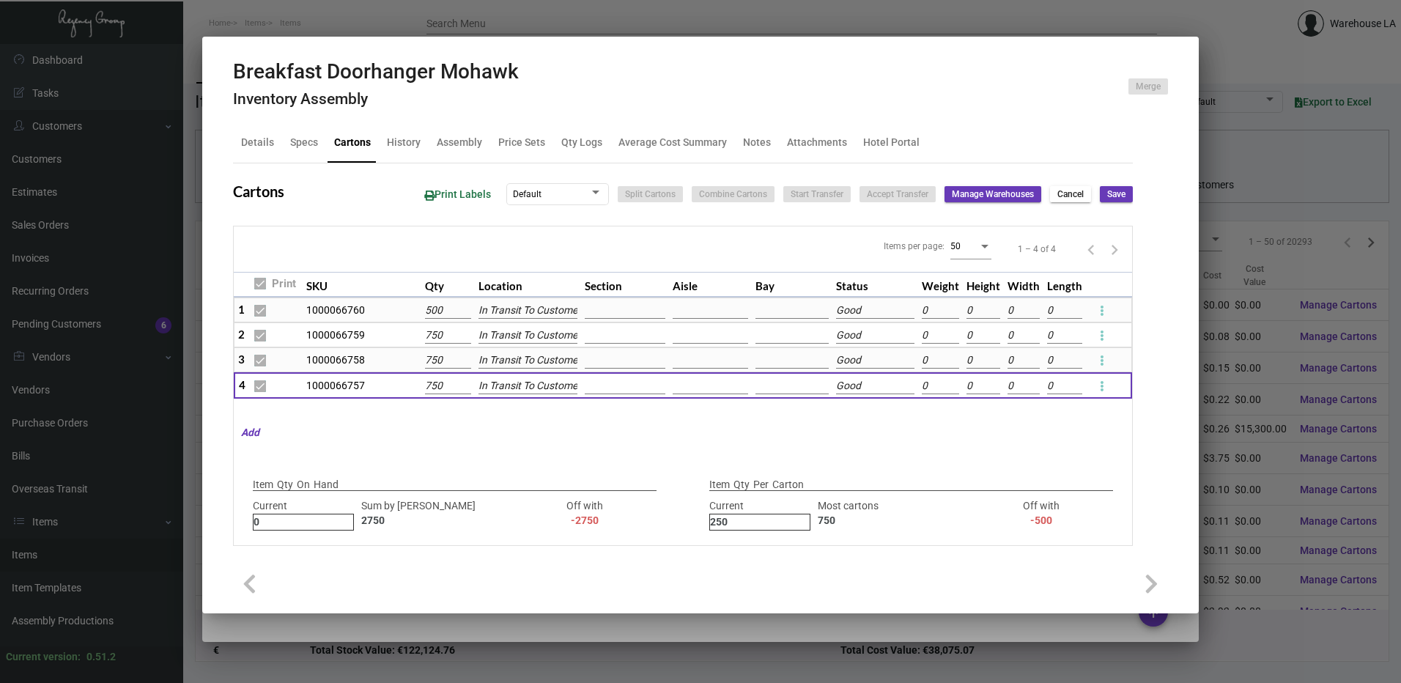
scroll to position [0, 5]
click at [1100, 197] on button "Save" at bounding box center [1116, 194] width 33 height 16
checkbox input "false"
type input "0"
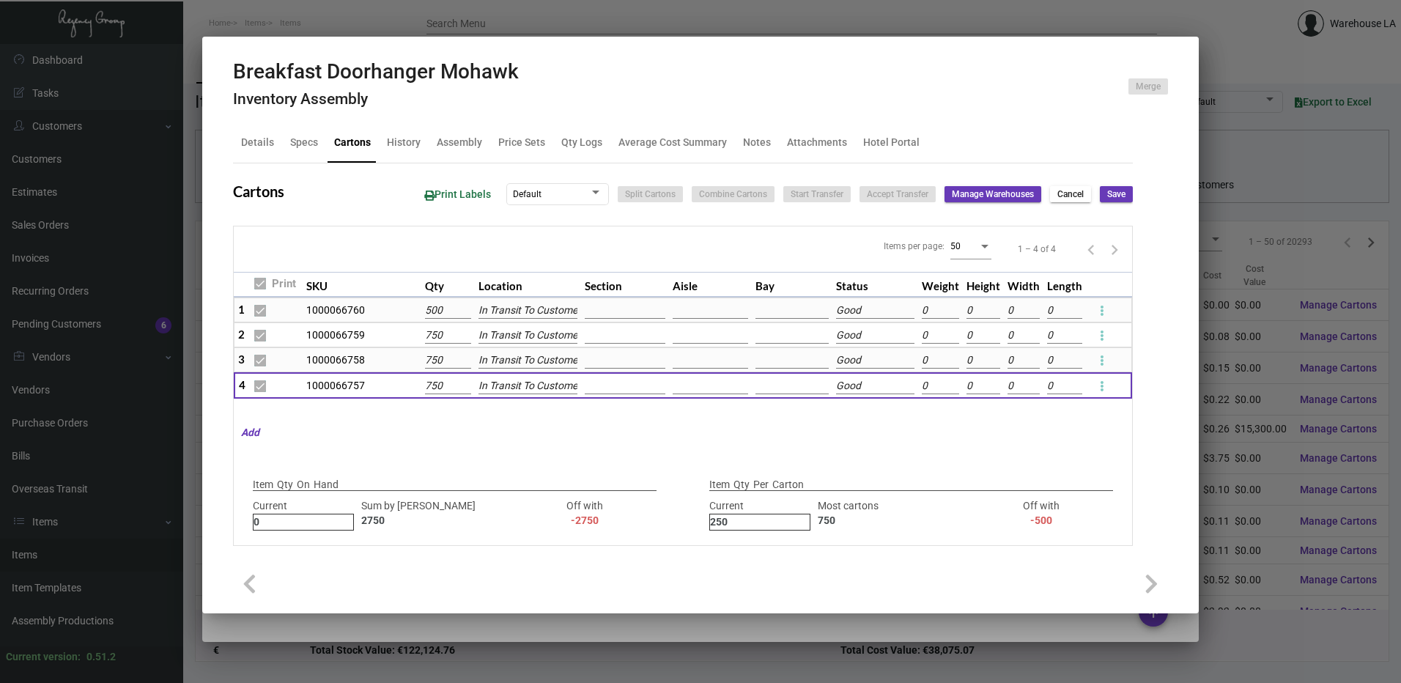
checkbox input "false"
type input "0"
checkbox input "false"
type input "0"
checkbox input "false"
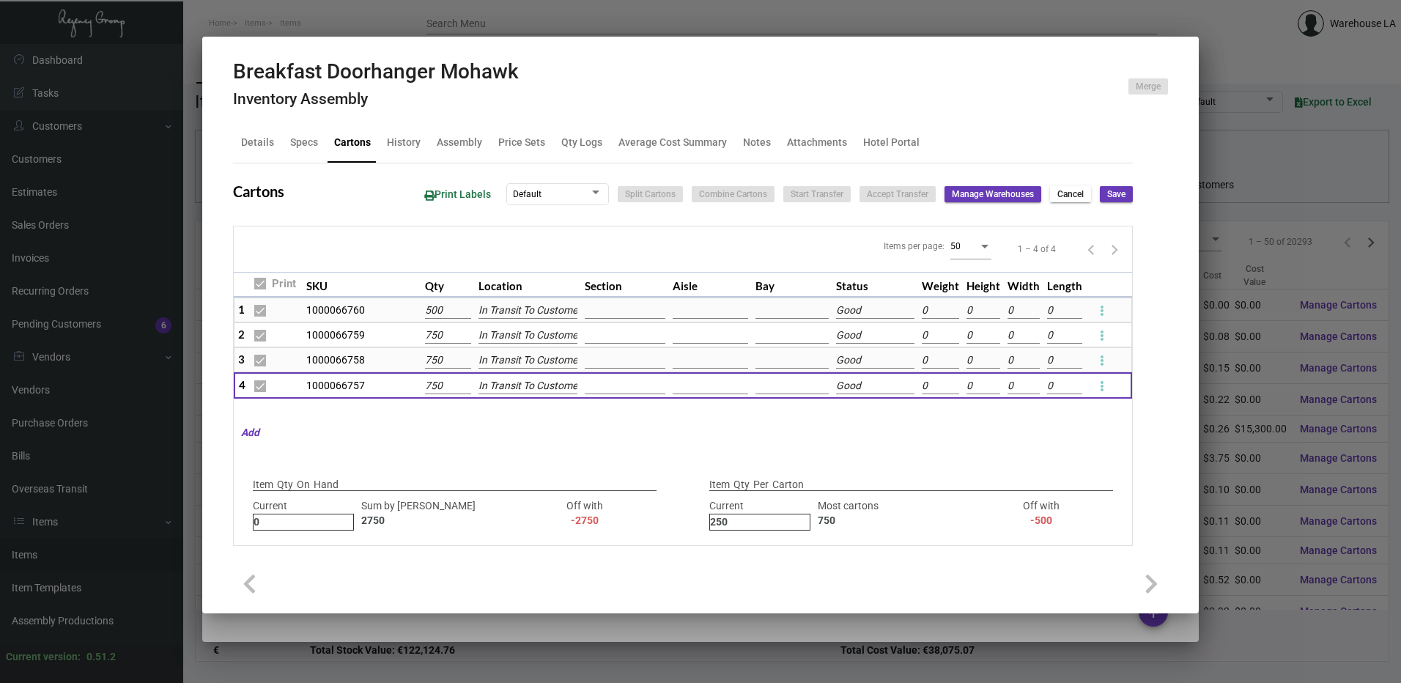
type input "0"
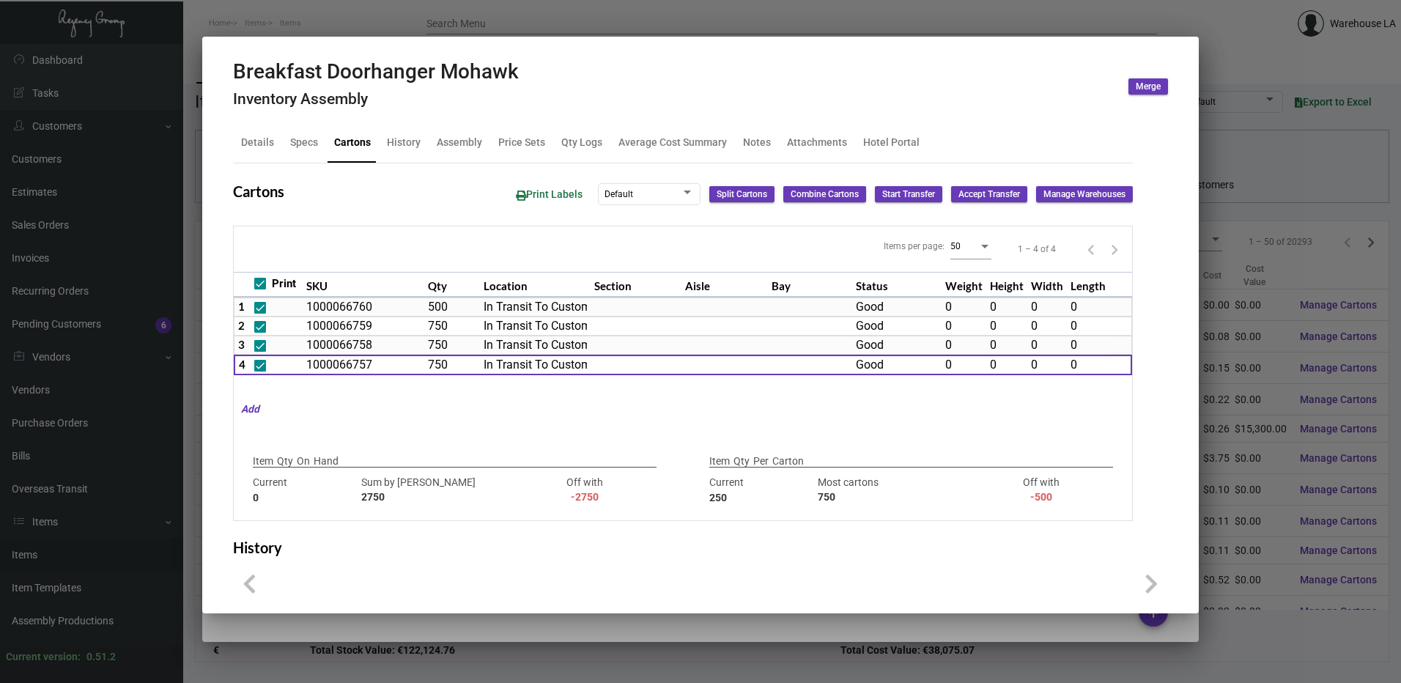
type input "0"
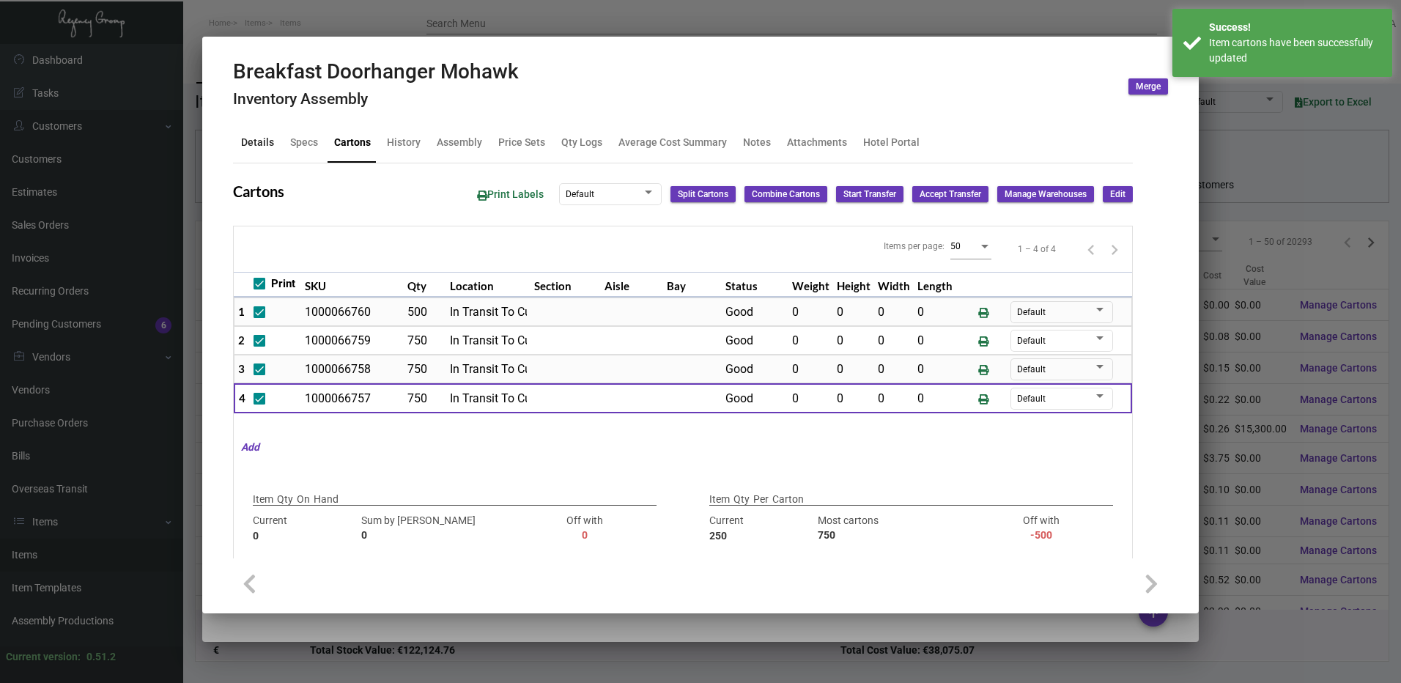
click at [252, 147] on div "Details" at bounding box center [257, 142] width 33 height 15
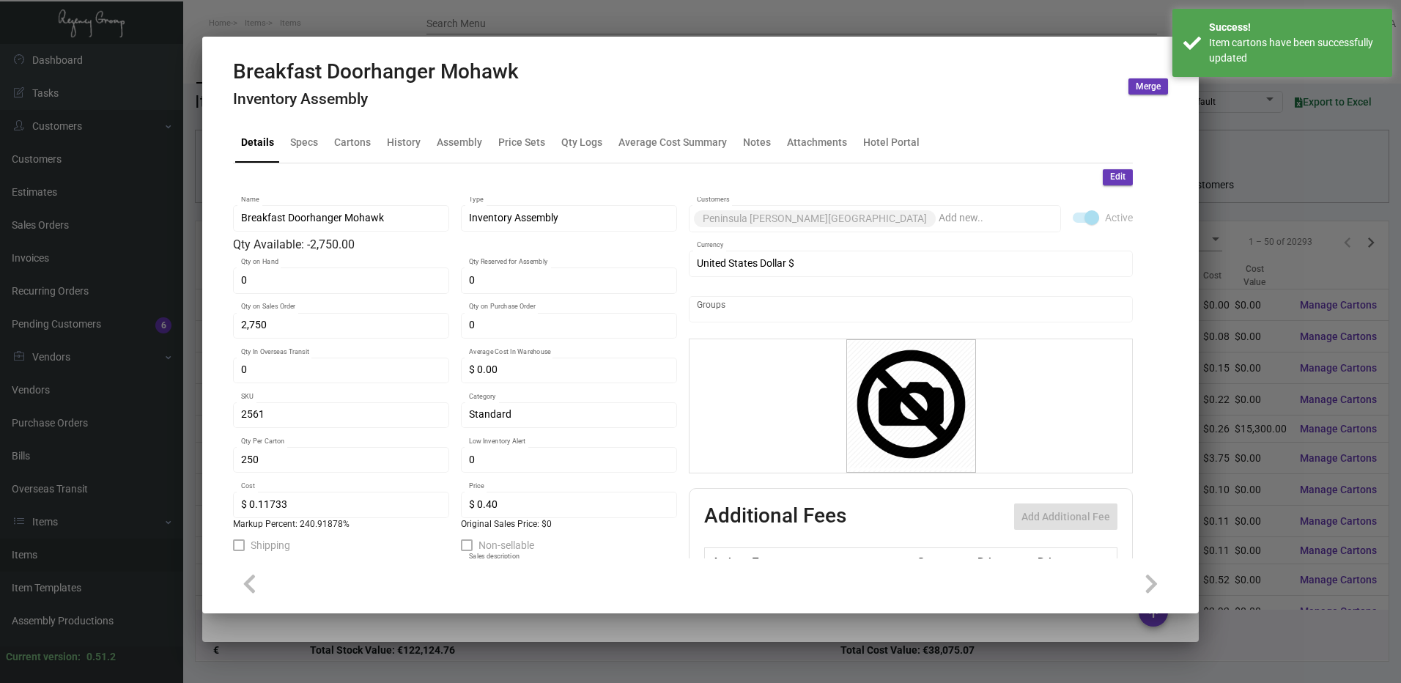
click at [1110, 177] on span "Edit" at bounding box center [1117, 177] width 15 height 12
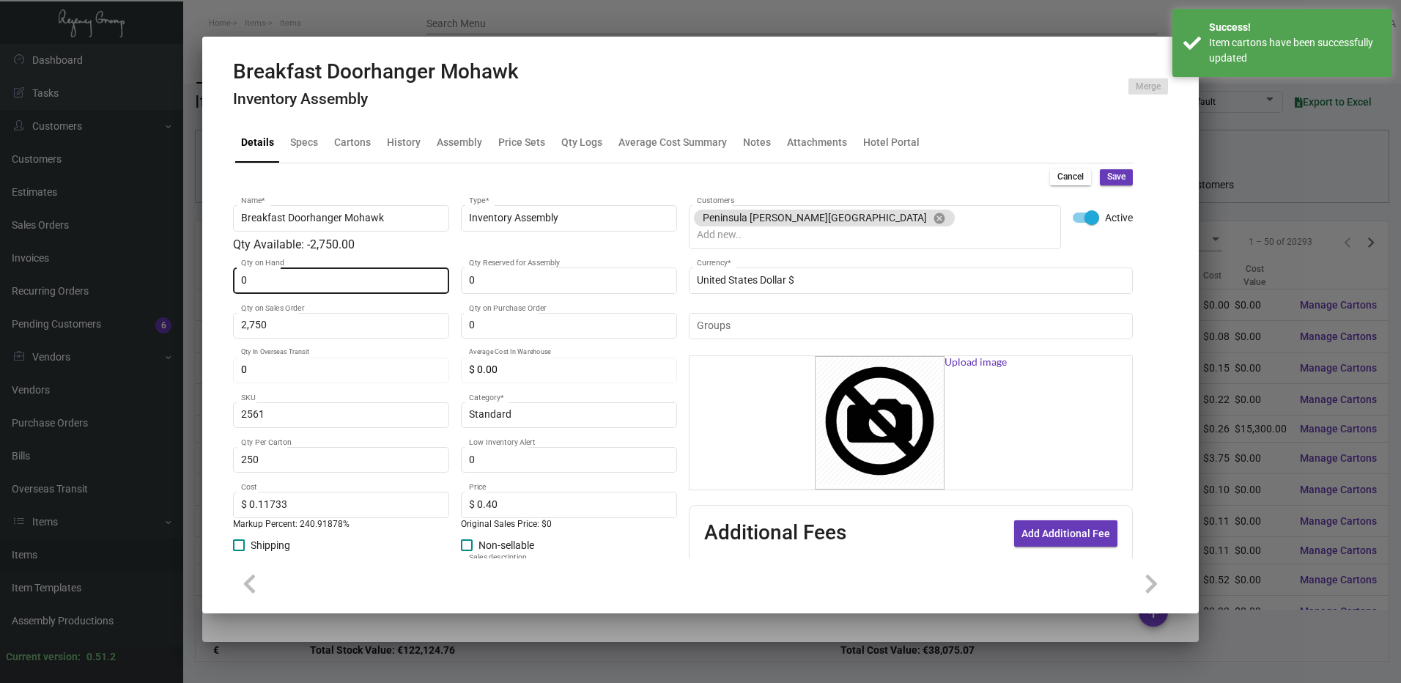
click at [348, 269] on div "0 Qty on Hand" at bounding box center [341, 279] width 201 height 29
click at [837, 97] on div "Breakfast Doorhanger Mohawk Inventory Assembly Merge" at bounding box center [700, 86] width 935 height 55
click at [1112, 178] on span "Save" at bounding box center [1116, 177] width 18 height 12
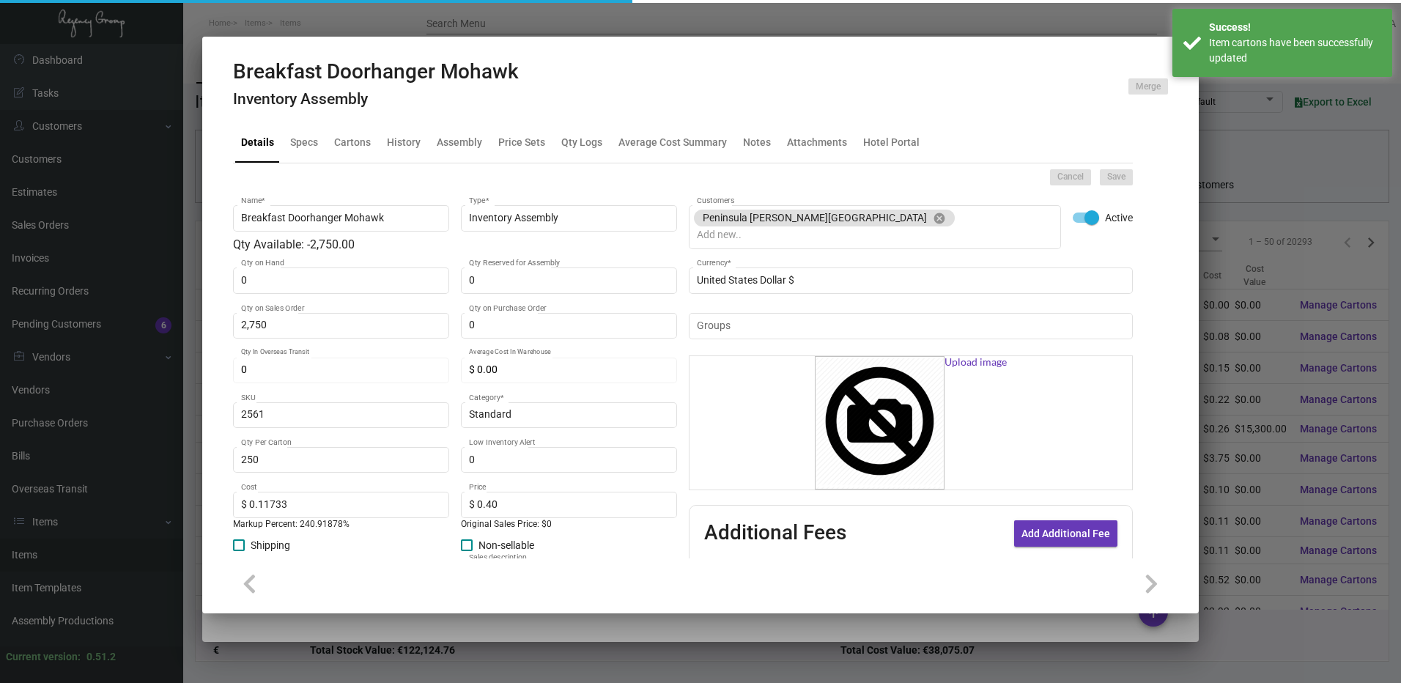
type input "0"
type input "$ 0.00"
checkbox input "false"
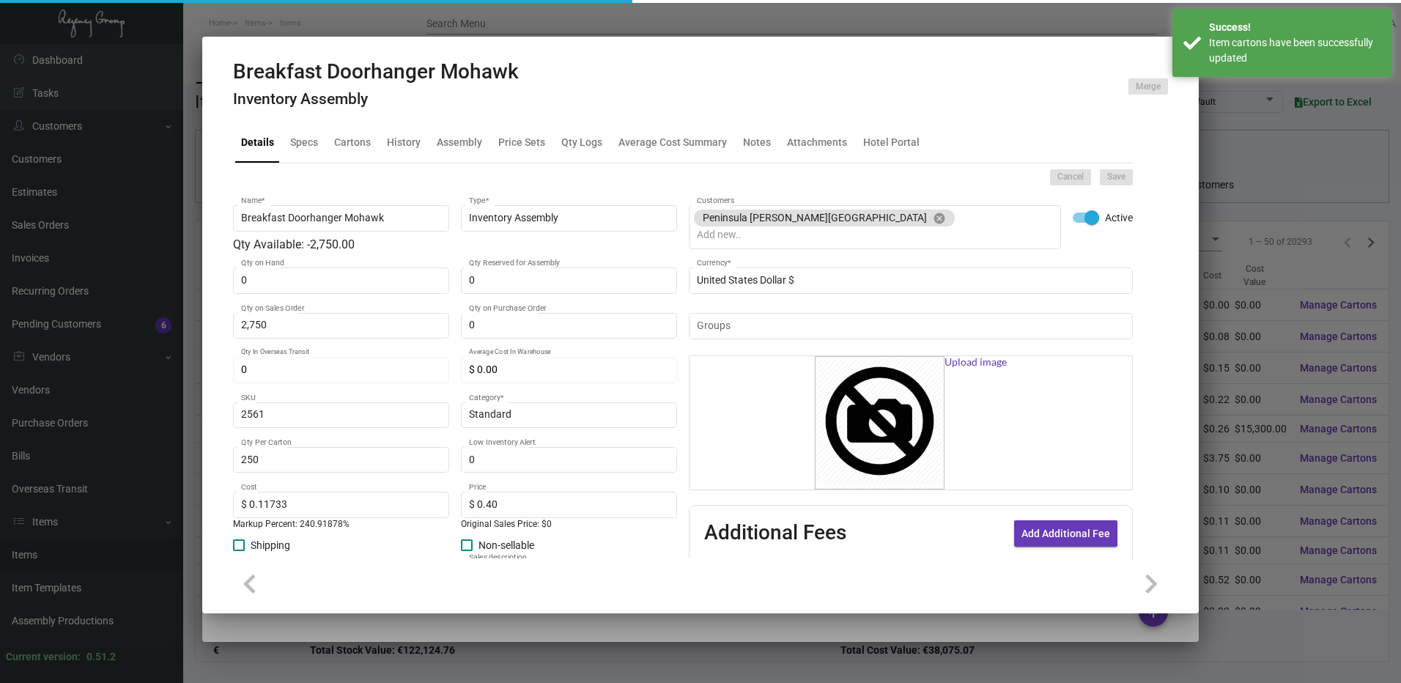
checkbox input "false"
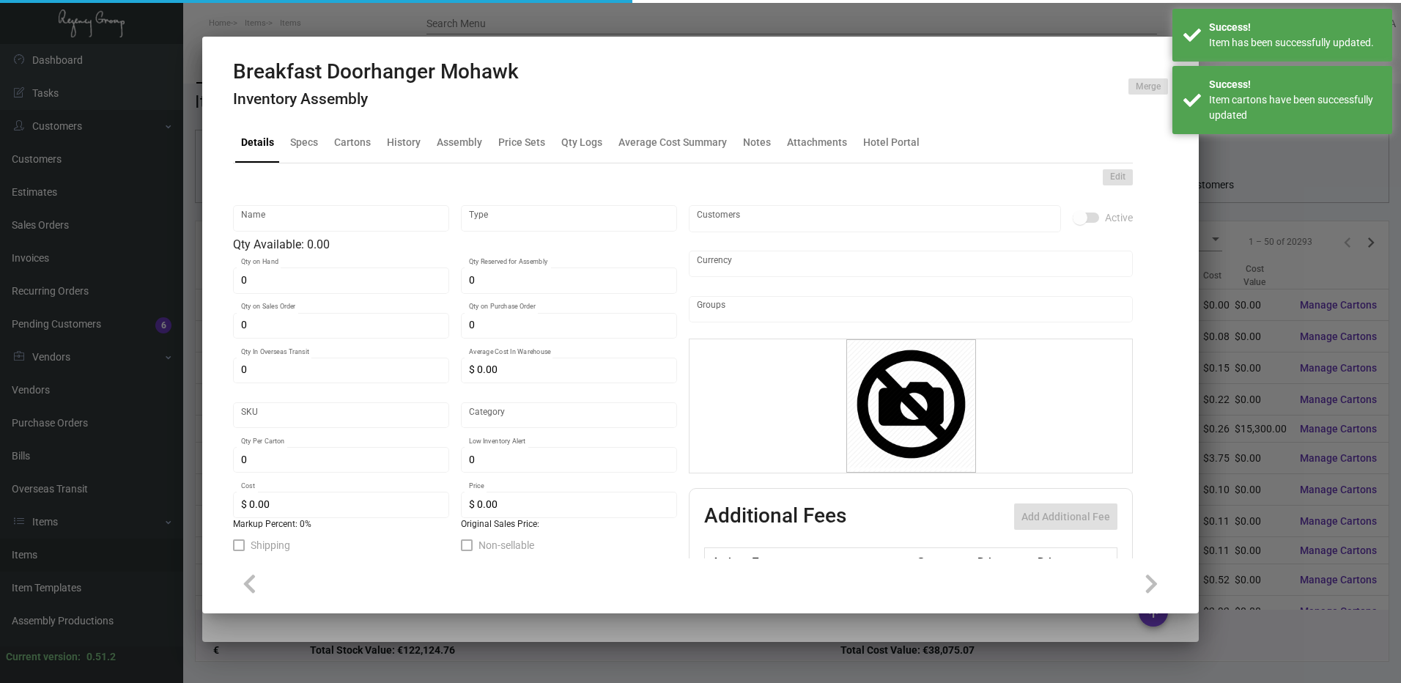
type input "Breakfast Doorhanger Mohawk"
type input "Inventory Assembly"
type input "2,750"
type input "2561"
type input "Standard"
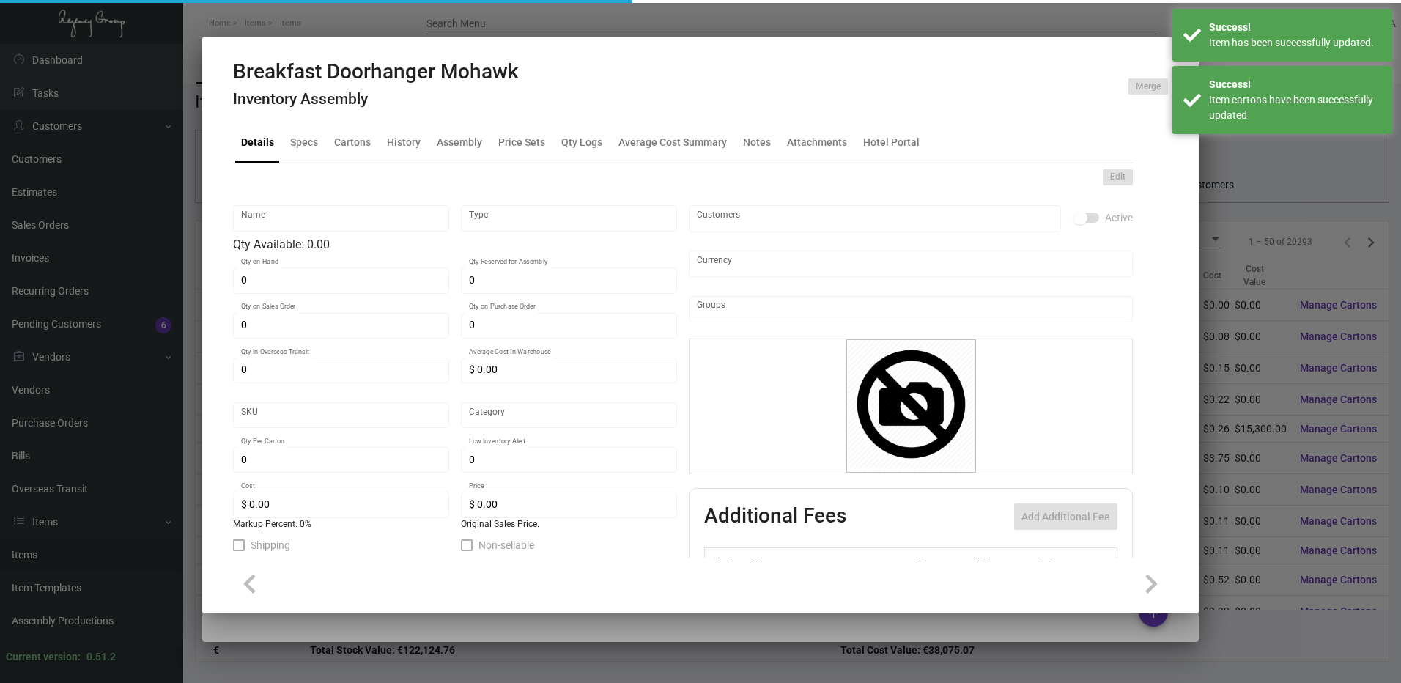
type input "250"
type input "$ 0.11733"
type input "$ 0.40"
type textarea "Breakfast Door Knob Hanger Size: 8.125 x 12.875, Ink 1/1 Black, Custom die cut …"
checkbox input "true"
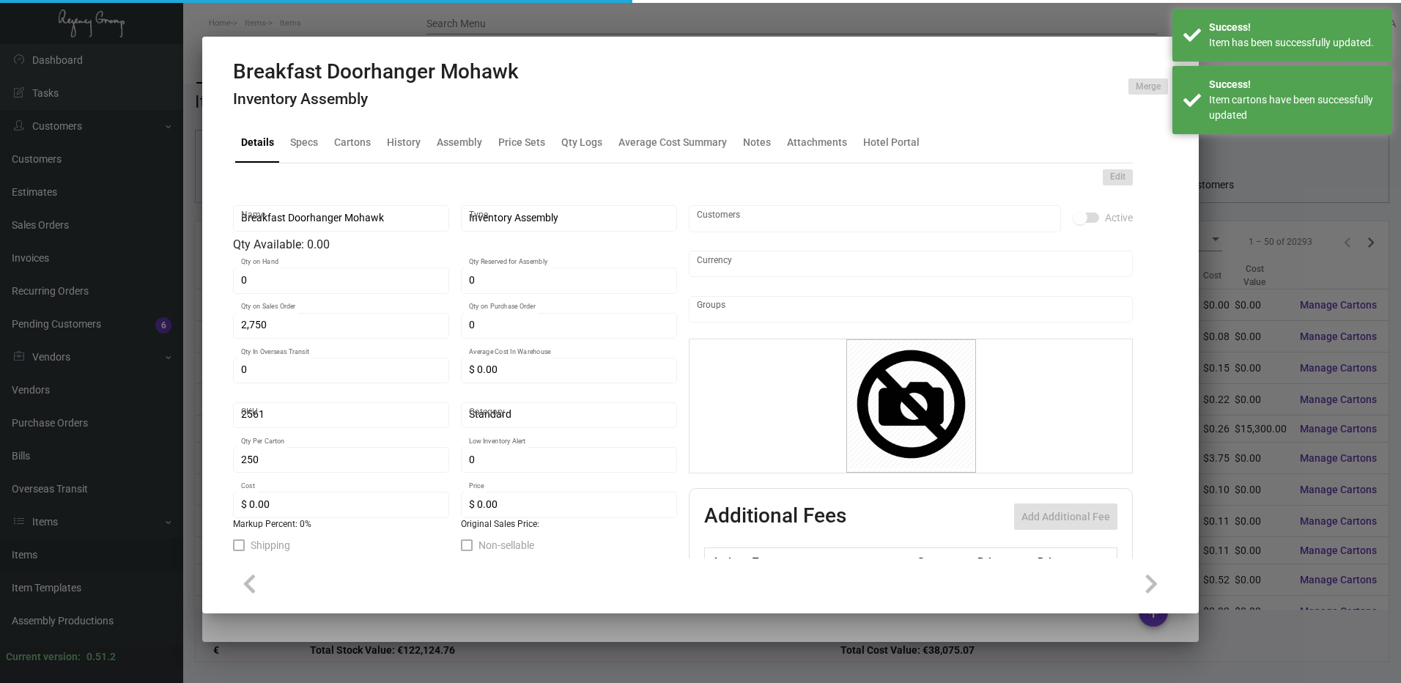
checkbox input "true"
type input "United States Dollar $"
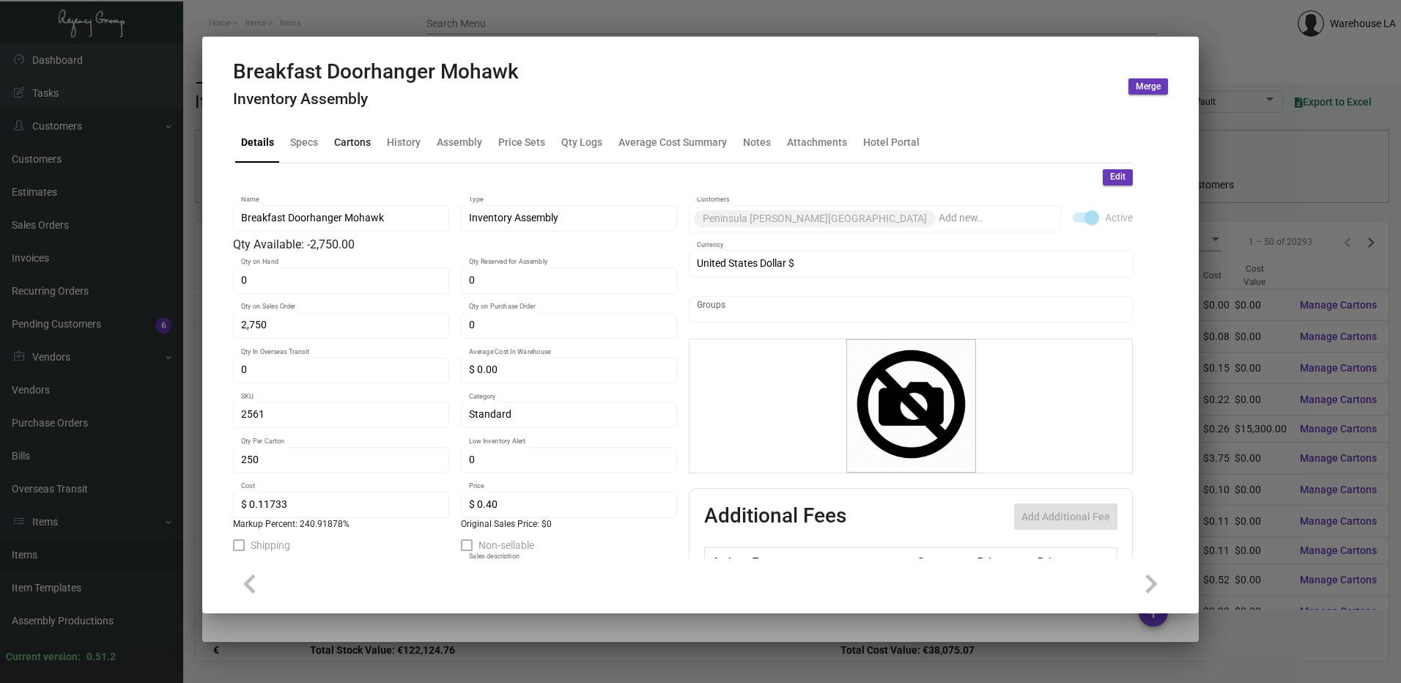
click at [358, 143] on div "Cartons" at bounding box center [352, 142] width 37 height 15
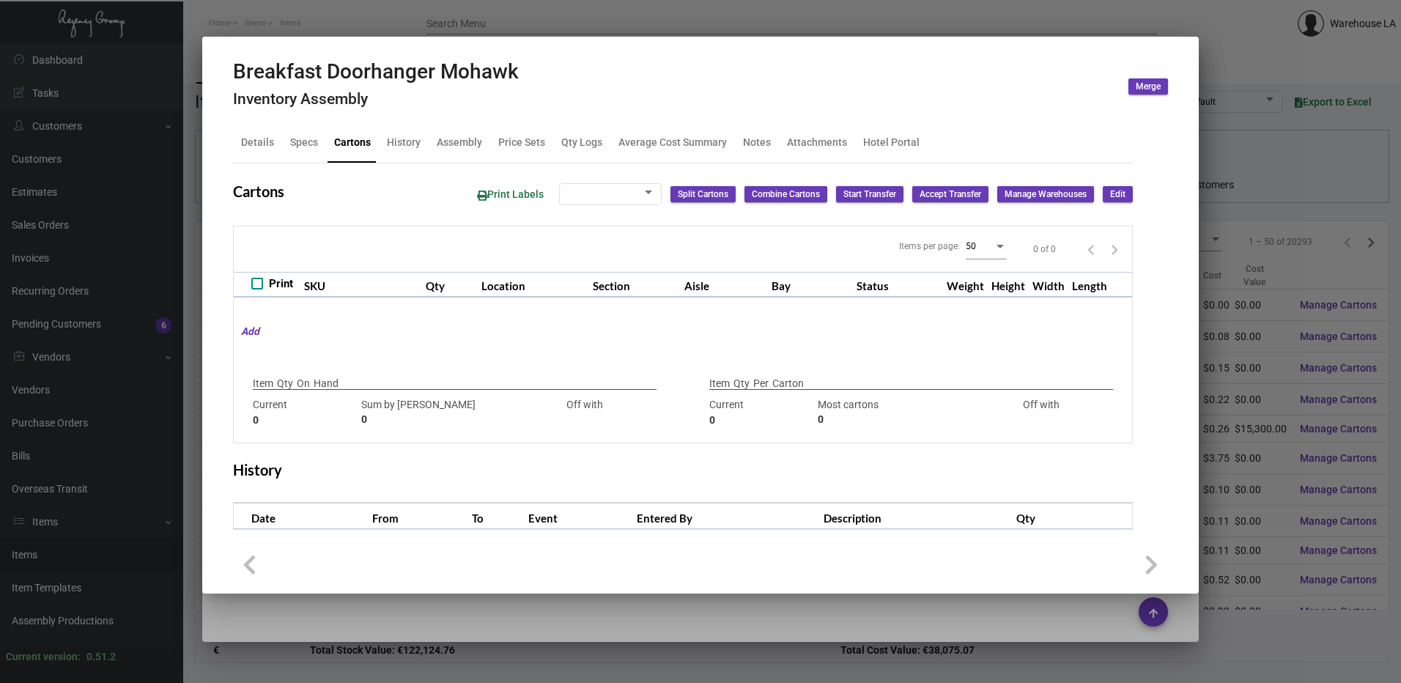
checkbox input "true"
type input "0"
type input "250"
type input "750"
type input "-500"
